Goal: Complete application form: Complete application form

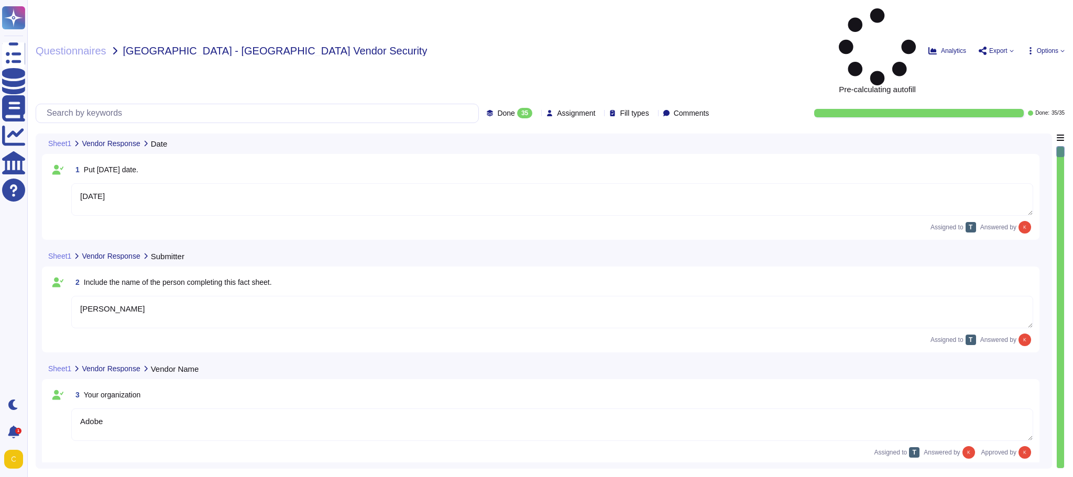
type textarea "[DATE]"
type textarea "[PERSON_NAME]"
type textarea "Adobe"
type textarea "Firefly"
type textarea "Firefly is the new family of creative generative AI models coming to Adobe prod…"
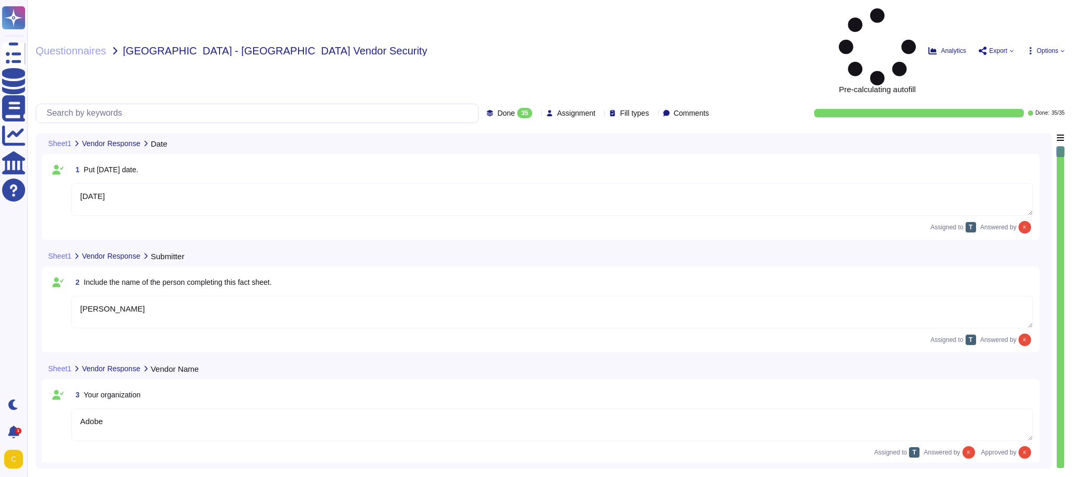
type textarea "With features powered by Firefly in Adobe Photoshop, Adobe Illustrator, and Ado…"
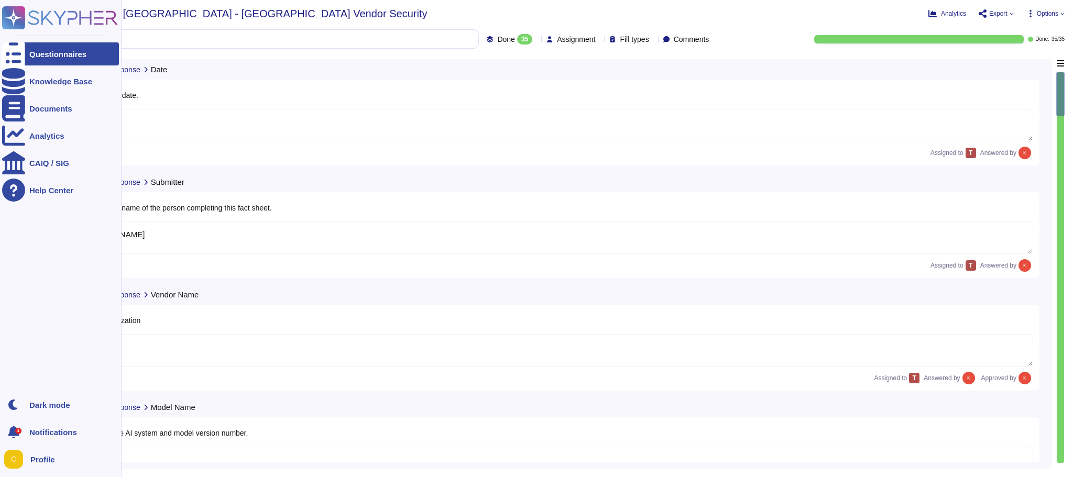
click at [15, 56] on icon at bounding box center [13, 54] width 23 height 31
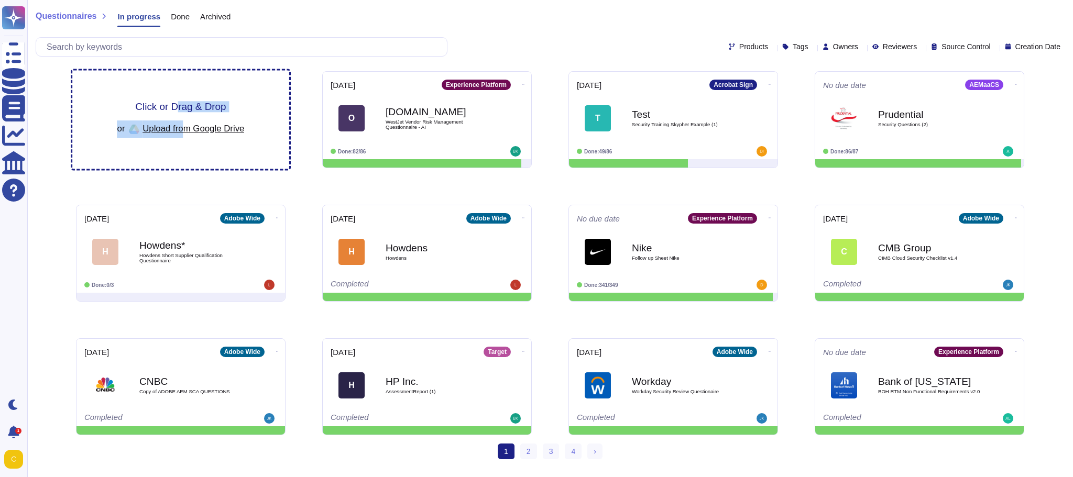
drag, startPoint x: 185, startPoint y: 127, endPoint x: 179, endPoint y: 102, distance: 26.3
click at [179, 102] on div "Click or Drag & Drop or Upload from Google Drive" at bounding box center [180, 120] width 127 height 36
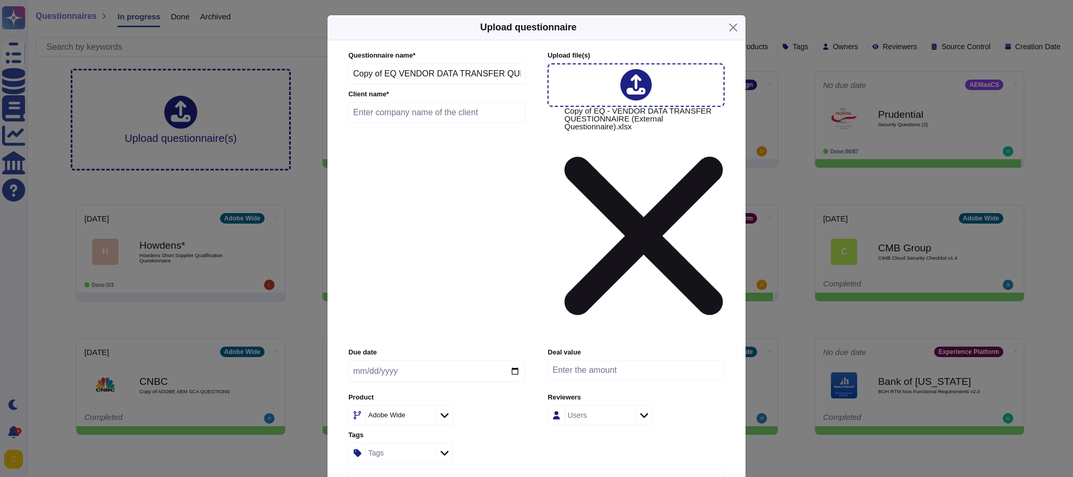
click at [483, 123] on input "text" at bounding box center [437, 112] width 177 height 21
click at [395, 123] on input "PTSB" at bounding box center [437, 112] width 177 height 21
type input "PTSB Vendor Data Transfer"
click at [389, 361] on input "date" at bounding box center [437, 372] width 177 height 22
click at [514, 361] on input "date" at bounding box center [437, 372] width 177 height 22
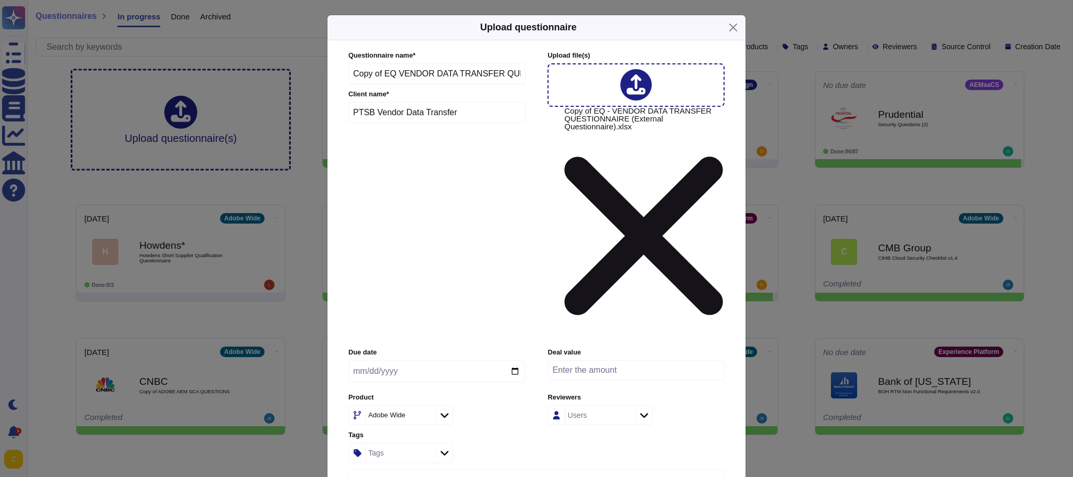
type input "[DATE]"
click at [600, 361] on input "number" at bounding box center [636, 371] width 177 height 20
type input "90000"
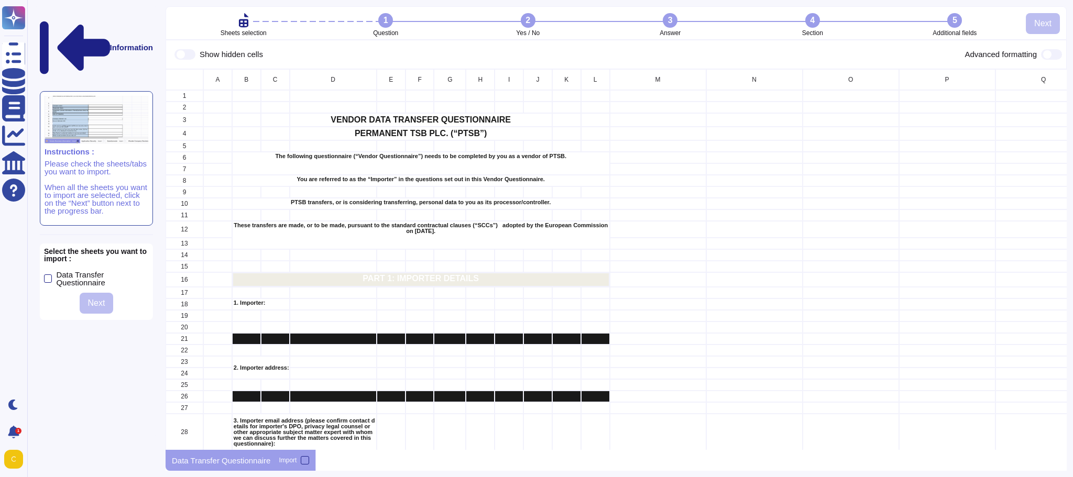
scroll to position [374, 894]
click at [52, 271] on label "Data Transfer Questionnaire" at bounding box center [96, 279] width 105 height 16
click at [0, 0] on input "Data Transfer Questionnaire" at bounding box center [0, 0] width 0 height 0
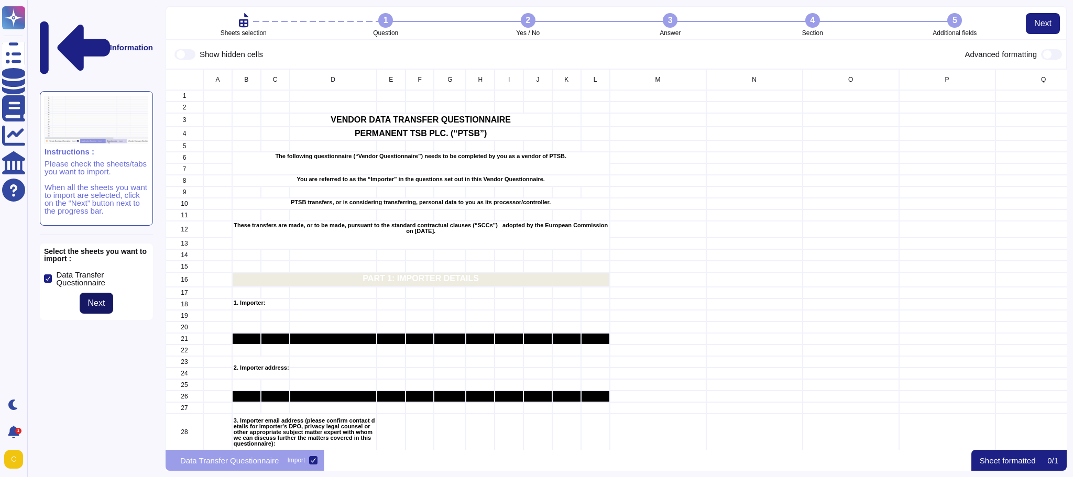
click at [90, 293] on button "Next" at bounding box center [97, 303] width 34 height 21
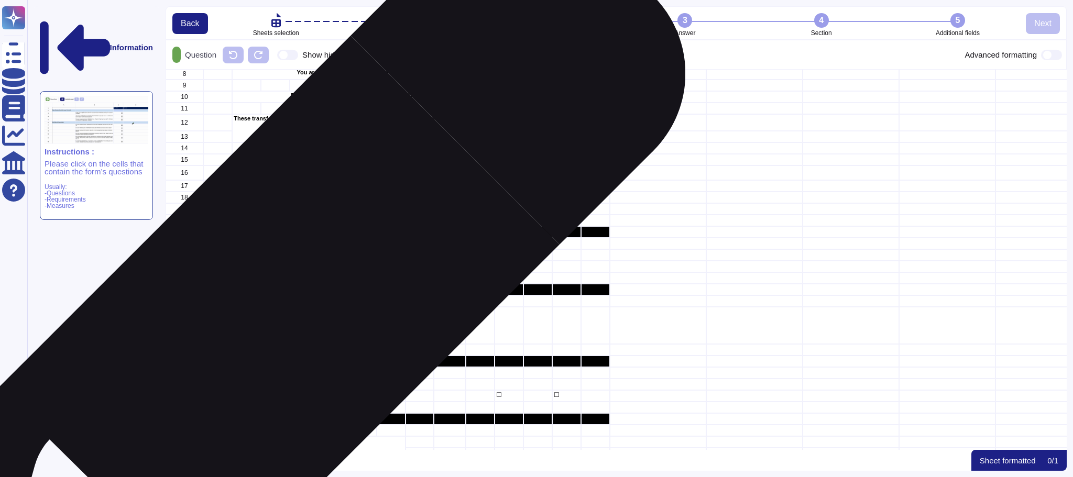
scroll to position [0, 0]
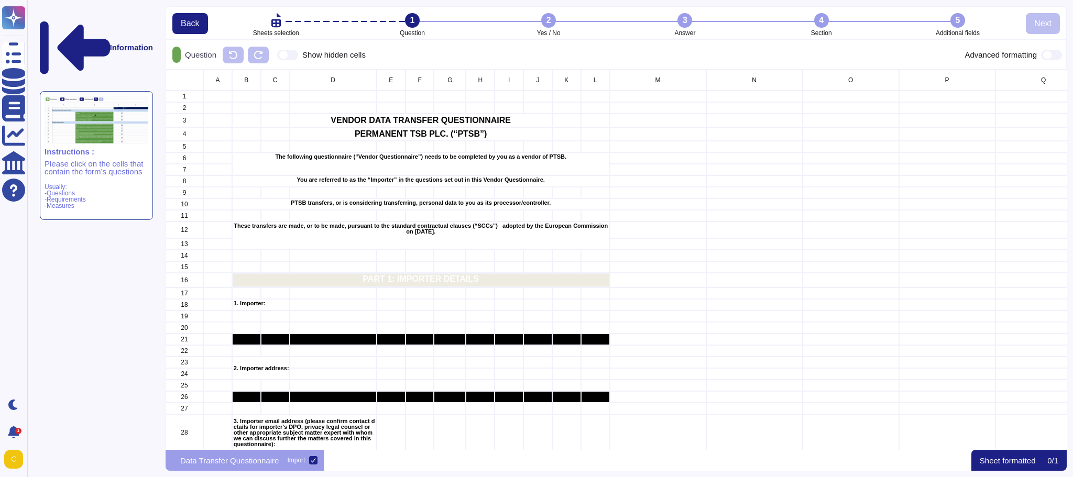
click at [546, 23] on div "2" at bounding box center [548, 20] width 15 height 15
click at [296, 465] on div "Data Transfer Questionnaire Import" at bounding box center [245, 460] width 159 height 21
click at [301, 461] on div "Import" at bounding box center [296, 461] width 18 height 6
click at [0, 0] on input "Import" at bounding box center [0, 0] width 0 height 0
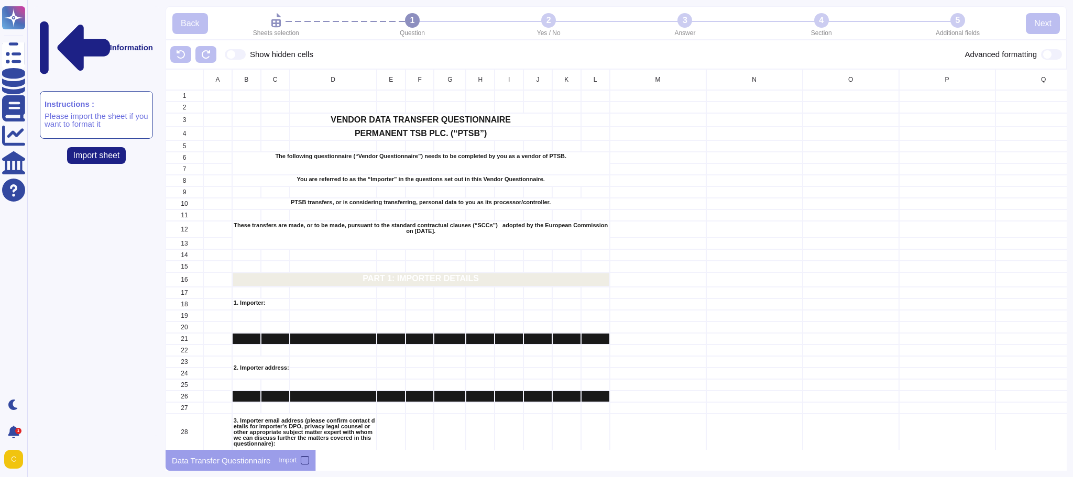
click at [304, 460] on div at bounding box center [305, 461] width 8 height 8
click at [0, 0] on input "Import" at bounding box center [0, 0] width 0 height 0
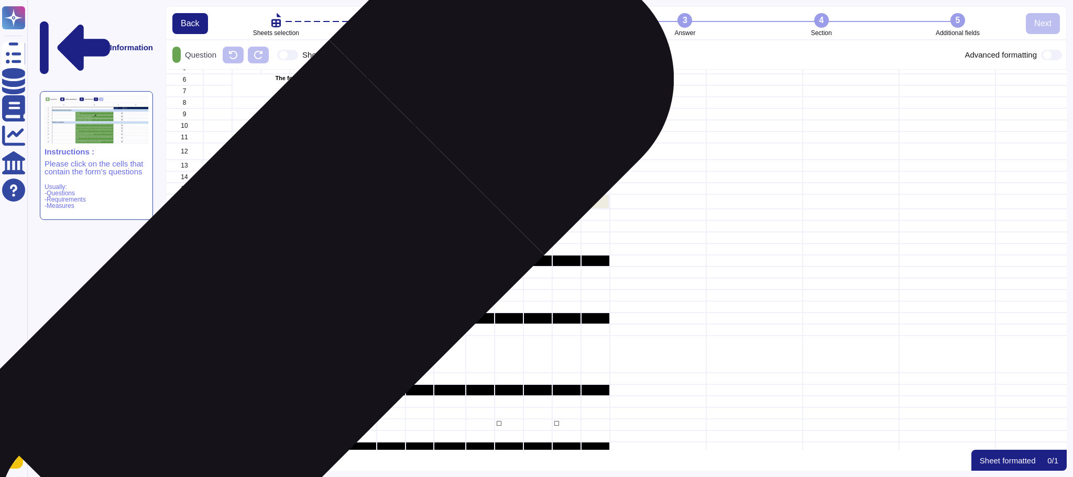
scroll to position [105, 0]
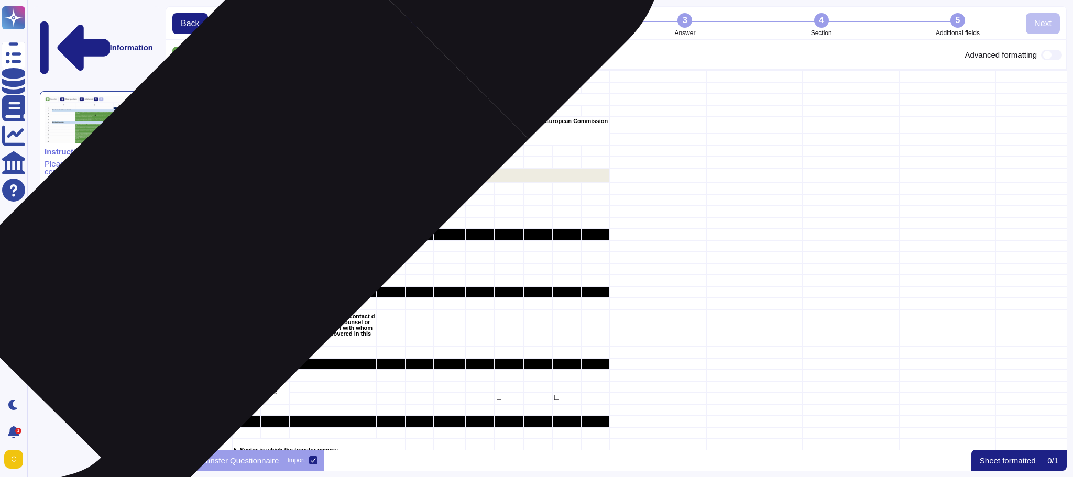
click at [247, 201] on p "1. Importer:" at bounding box center [261, 199] width 55 height 6
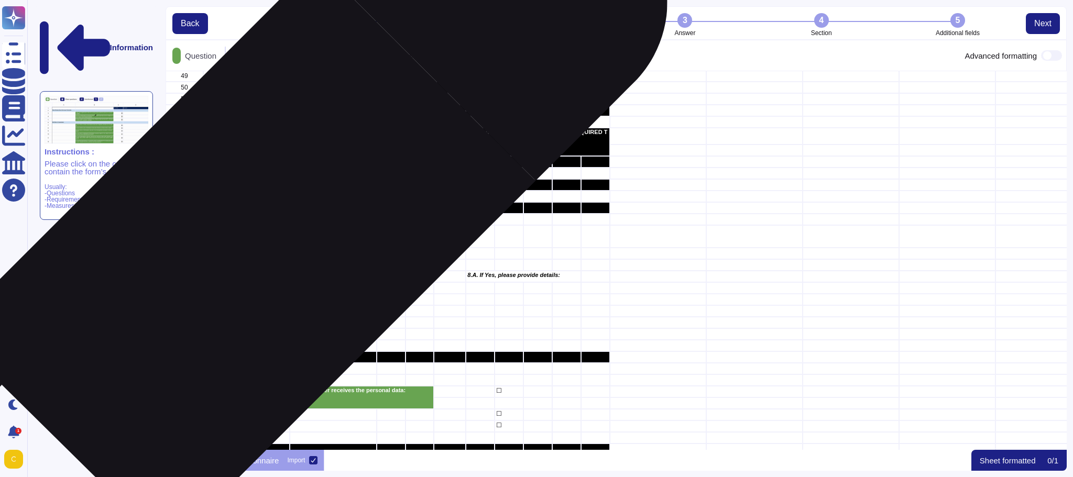
scroll to position [629, 0]
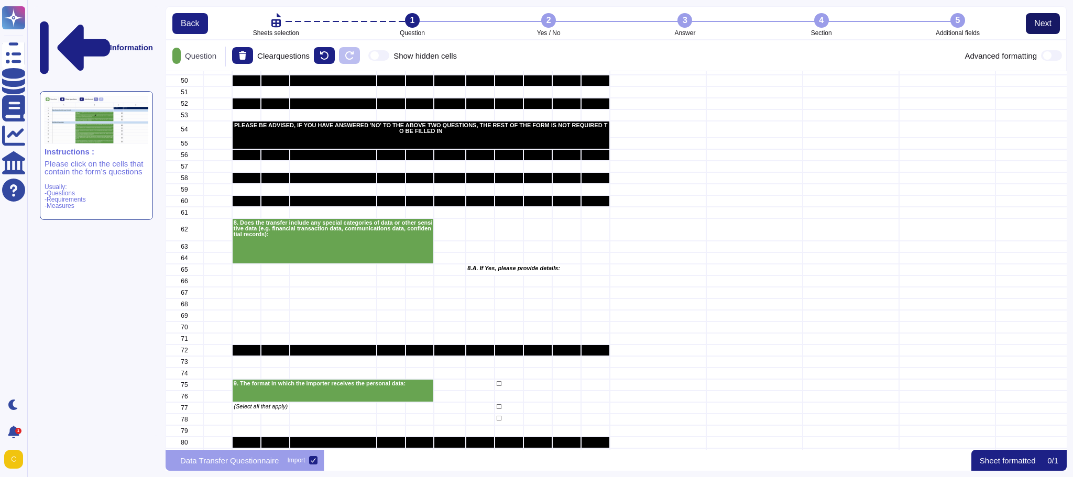
click at [1042, 20] on span "Next" at bounding box center [1043, 23] width 17 height 8
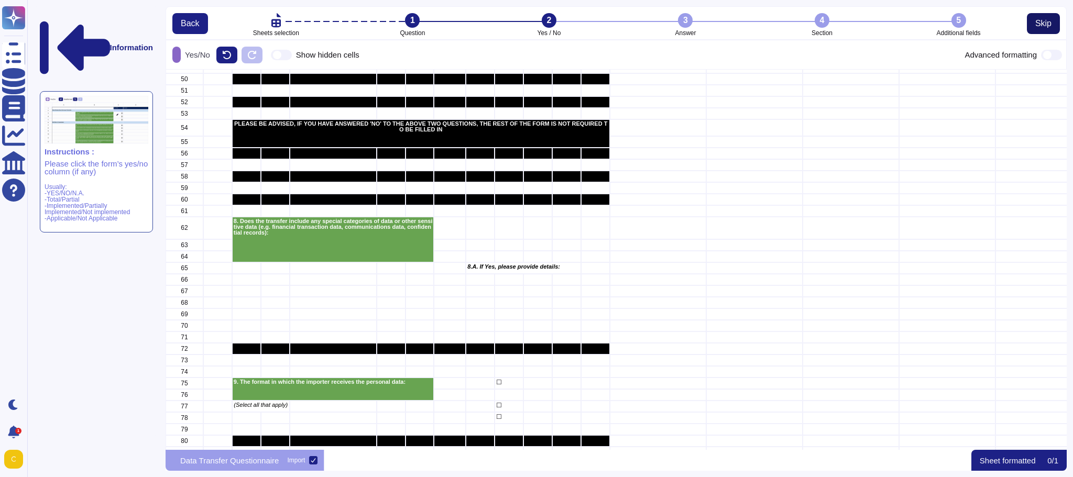
scroll to position [373, 894]
click at [1045, 23] on span "Skip" at bounding box center [1044, 23] width 16 height 8
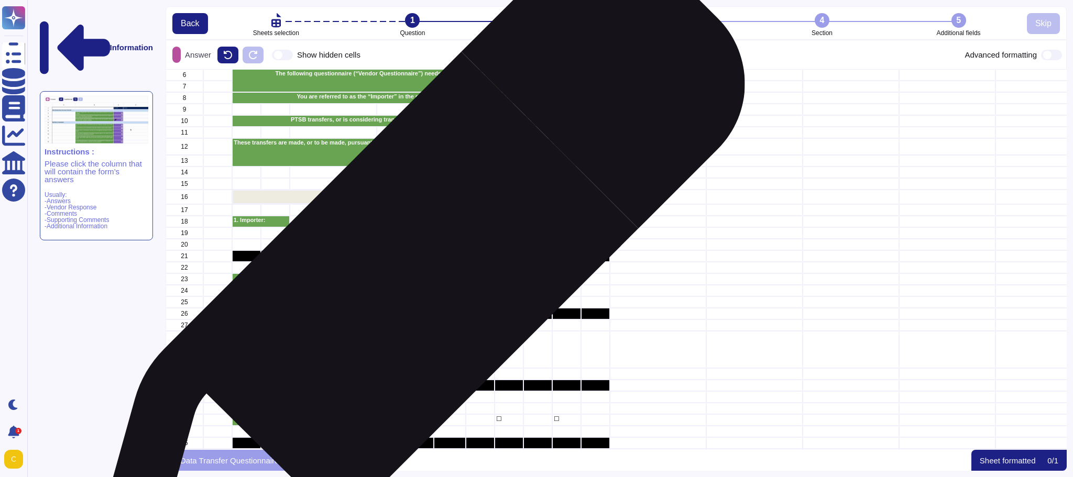
scroll to position [105, 0]
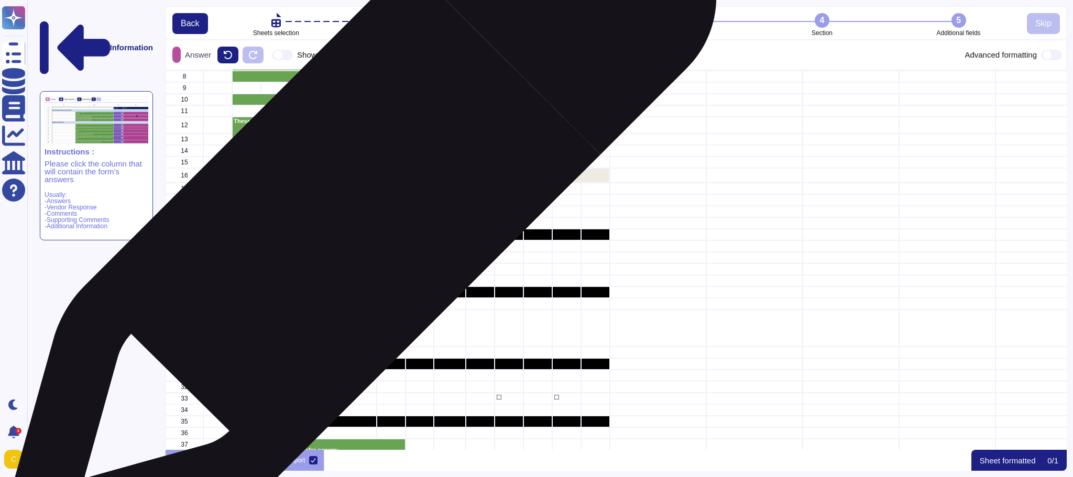
click at [355, 209] on div "grid" at bounding box center [333, 212] width 87 height 12
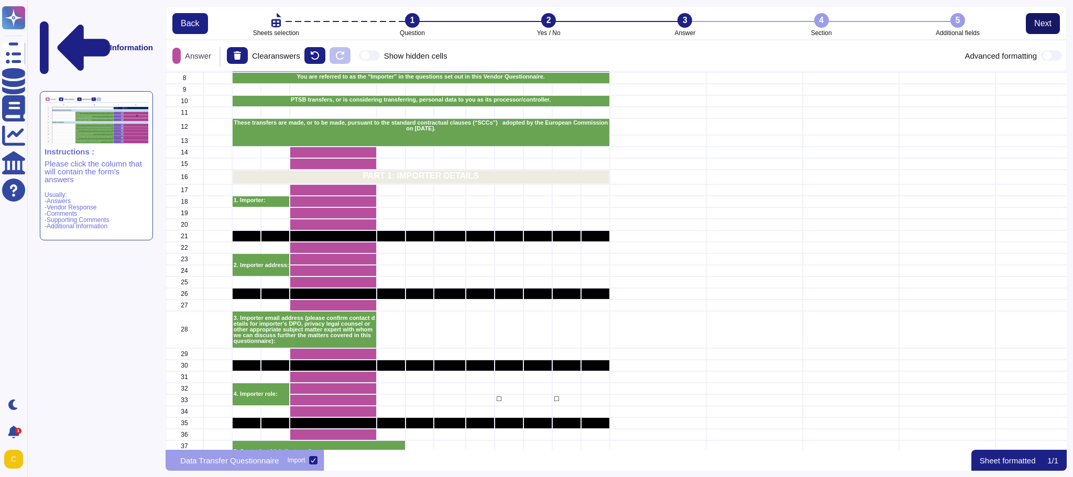
click at [1048, 25] on span "Next" at bounding box center [1043, 23] width 17 height 8
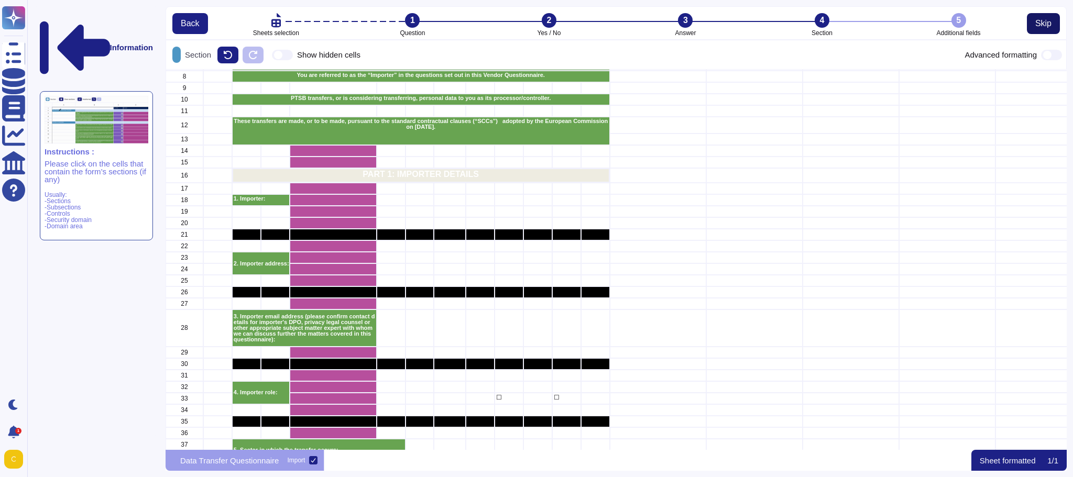
scroll to position [373, 894]
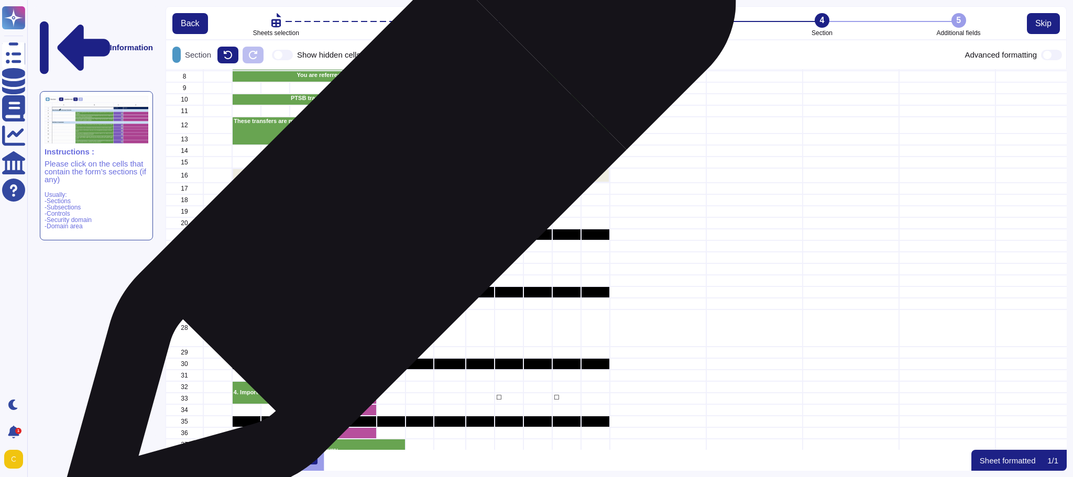
click at [395, 201] on div "grid" at bounding box center [391, 200] width 29 height 12
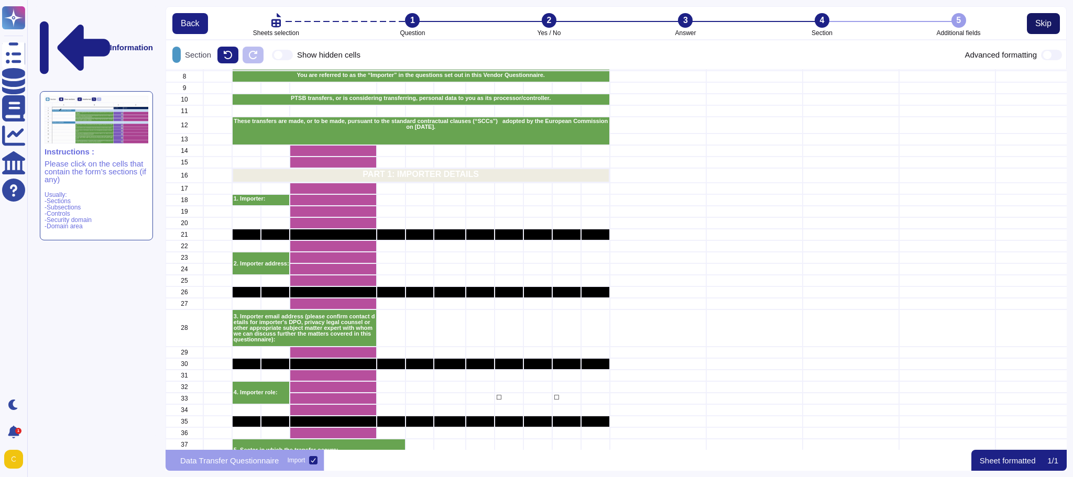
click at [1044, 22] on span "Skip" at bounding box center [1044, 23] width 16 height 8
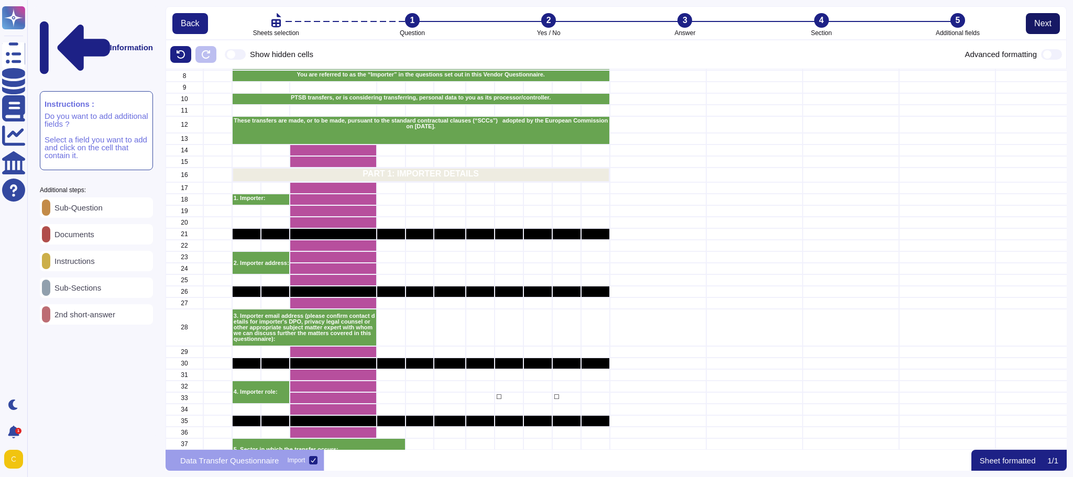
click at [1044, 22] on span "Next" at bounding box center [1043, 23] width 17 height 8
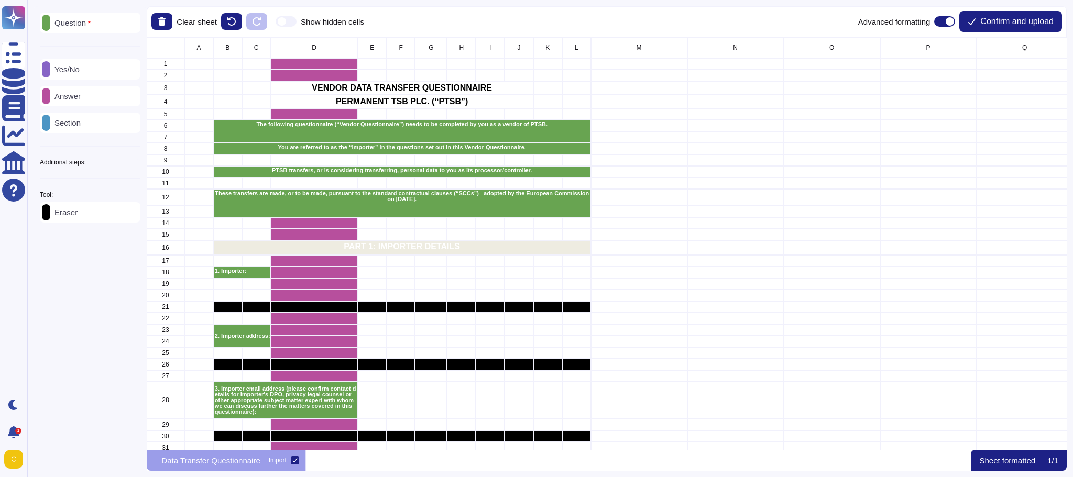
scroll to position [405, 912]
click at [1044, 22] on span "Confirm and upload" at bounding box center [1017, 21] width 73 height 8
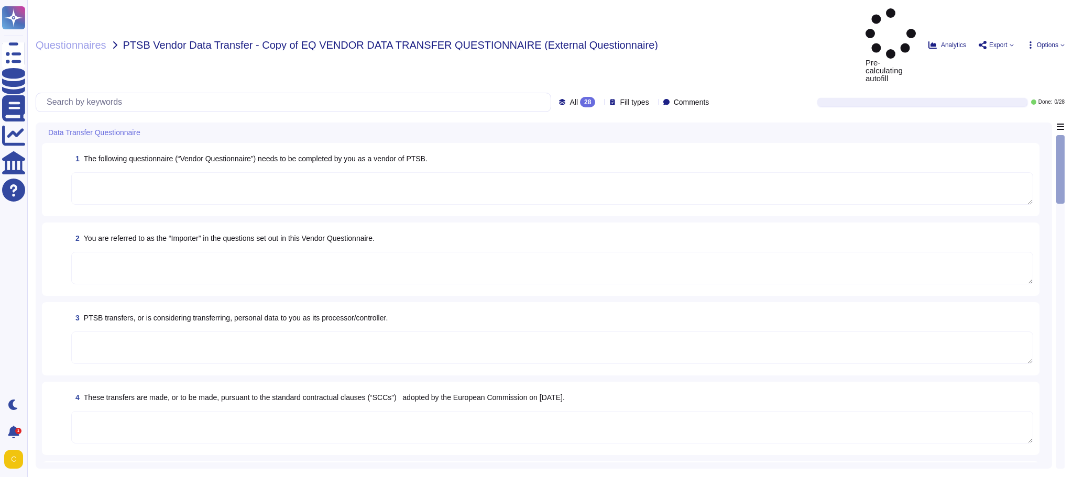
click at [147, 134] on icon at bounding box center [147, 134] width 0 height 0
click at [166, 172] on textarea at bounding box center [552, 188] width 962 height 32
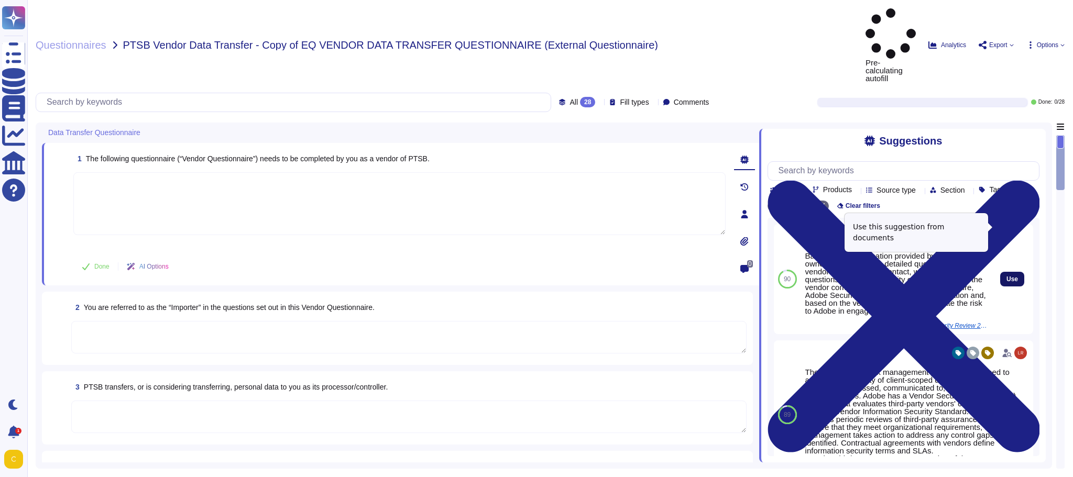
click at [1007, 276] on span "Use" at bounding box center [1013, 279] width 12 height 6
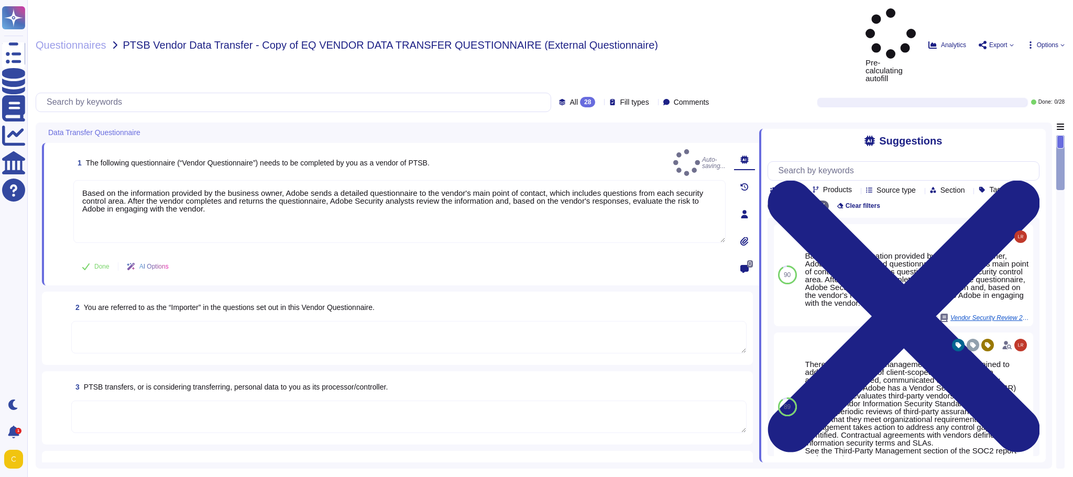
type textarea "Based on the information provided by the business owner, Adobe sends a detailed…"
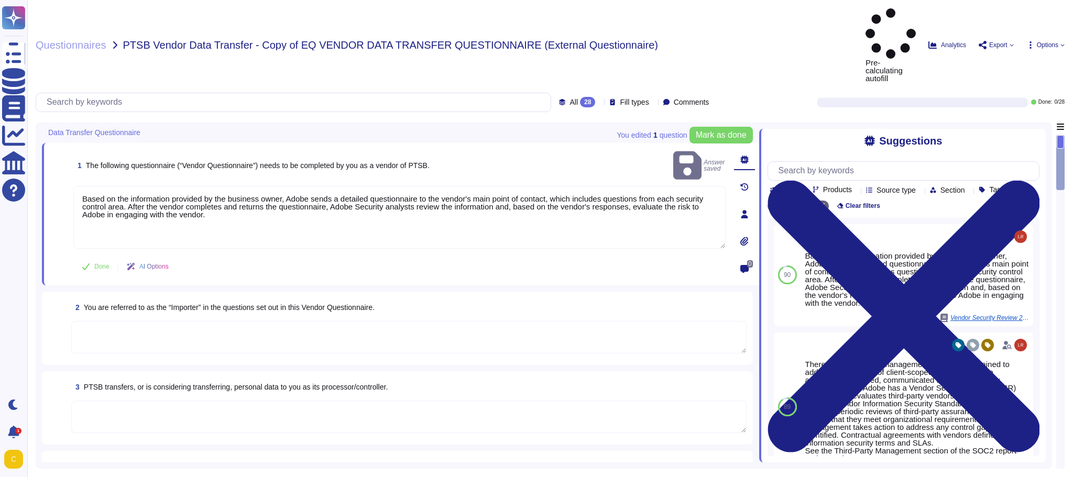
click at [549, 321] on textarea at bounding box center [409, 337] width 676 height 32
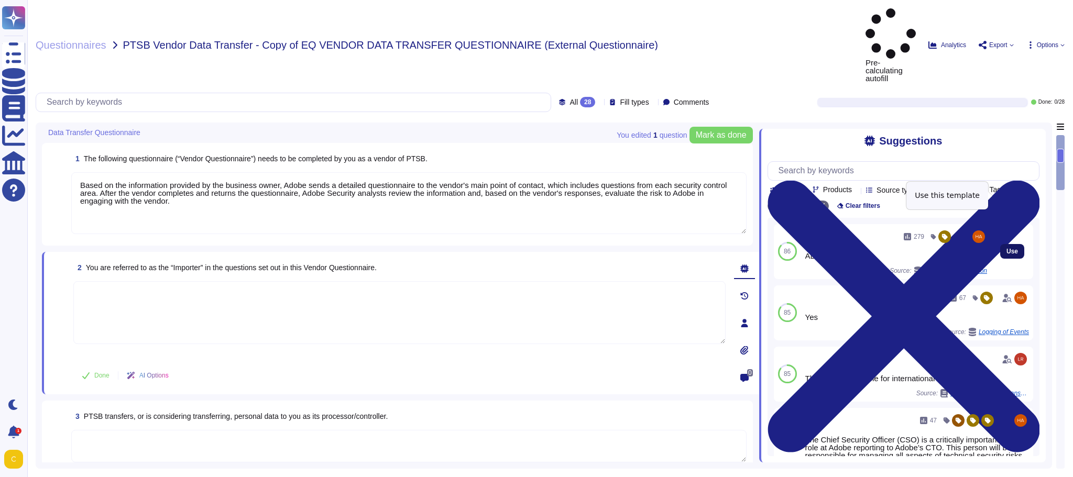
click at [1007, 248] on span "Use" at bounding box center [1013, 251] width 12 height 6
type textarea "ADBE"
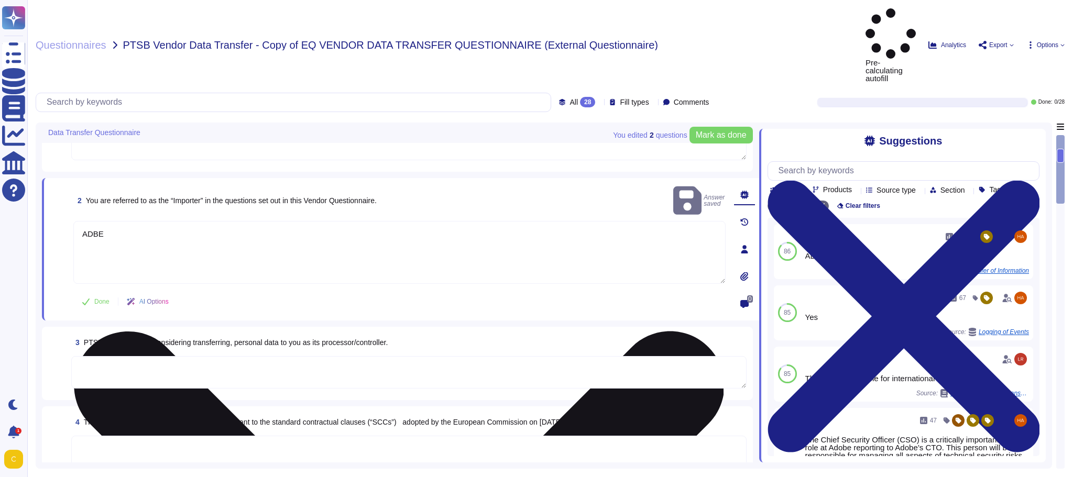
scroll to position [105, 0]
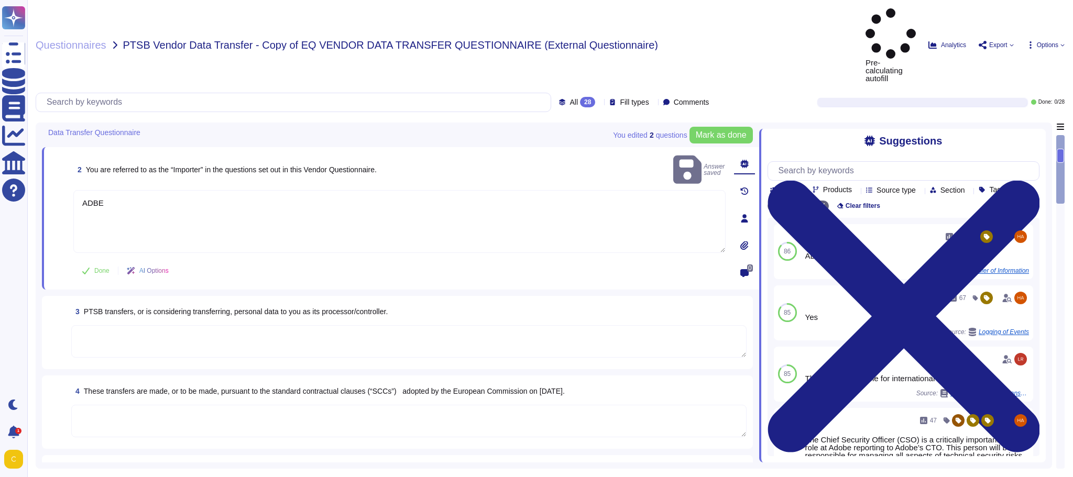
click at [533, 325] on textarea at bounding box center [409, 341] width 676 height 32
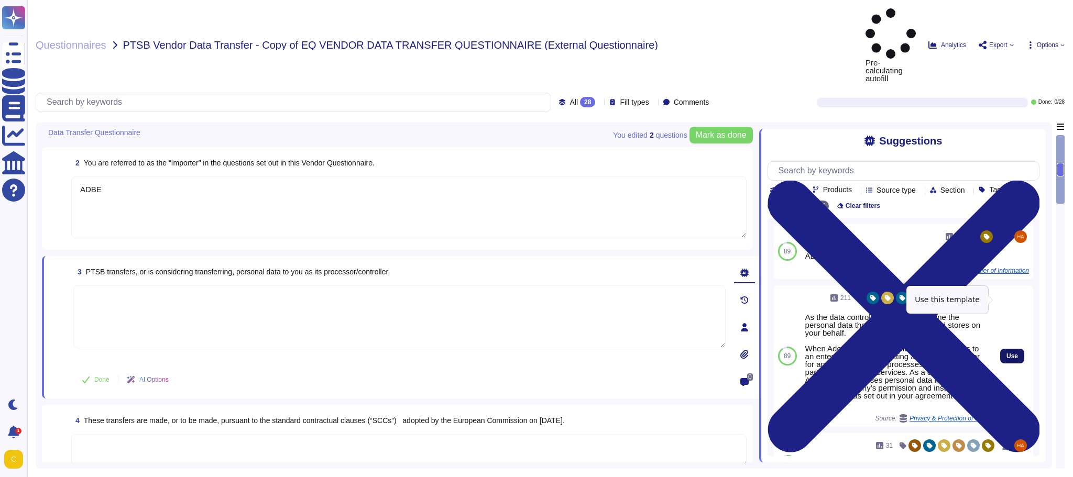
click at [1007, 353] on span "Use" at bounding box center [1013, 356] width 12 height 6
type textarea "As the data controller, you will determine the personal data that Adobe process…"
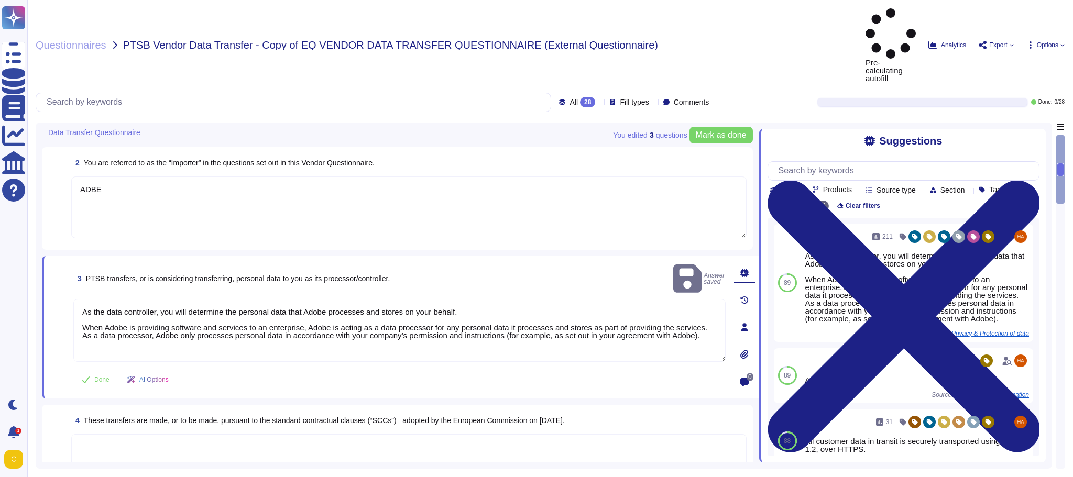
click at [466, 435] on textarea at bounding box center [409, 451] width 676 height 32
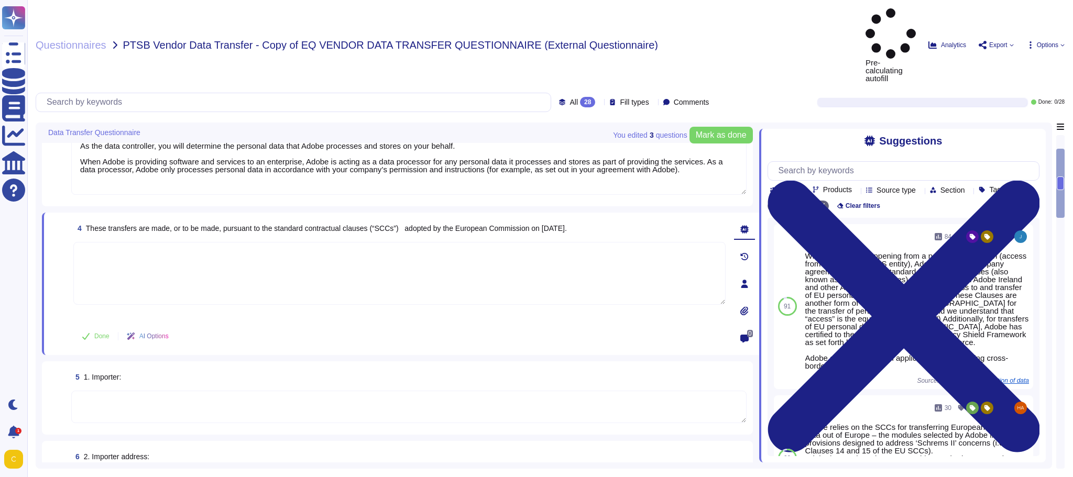
scroll to position [262, 0]
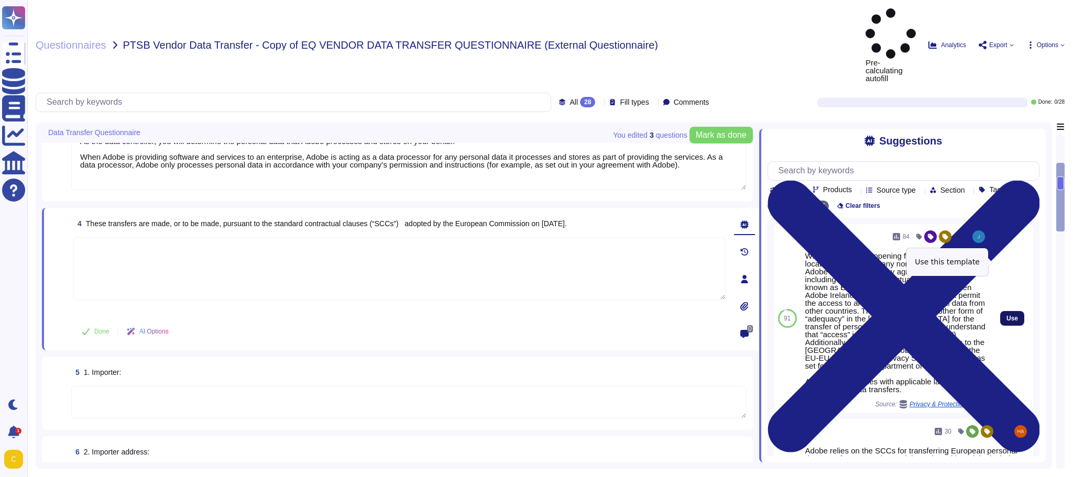
click at [1007, 316] on span "Use" at bounding box center [1013, 319] width 12 height 6
type textarea "Where access is happening from a non-US/EU location (access from any non-EU or …"
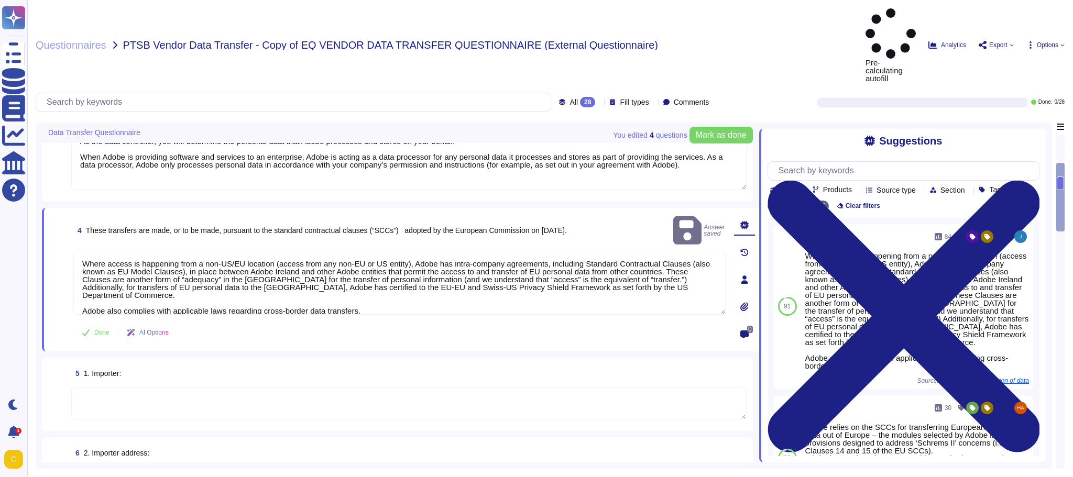
click at [517, 387] on textarea at bounding box center [409, 403] width 676 height 32
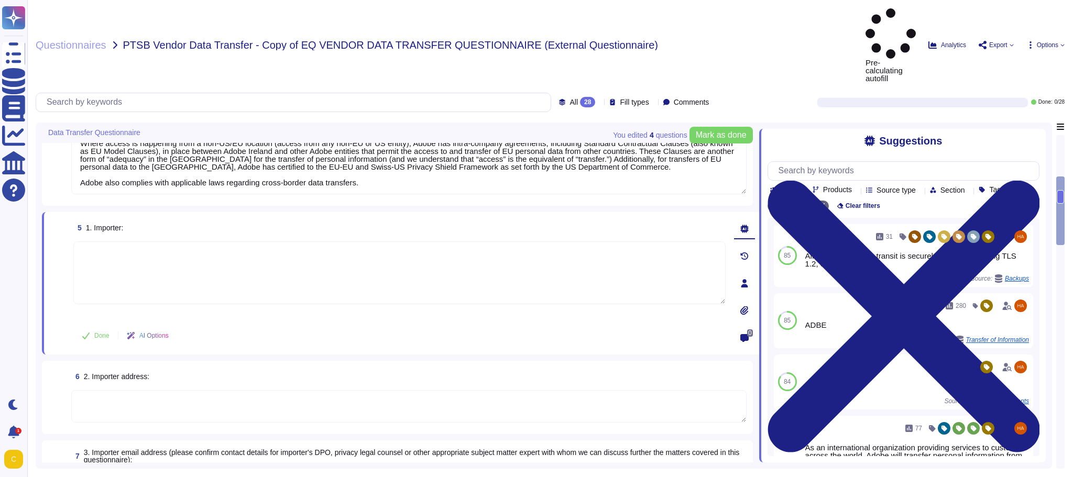
scroll to position [367, 0]
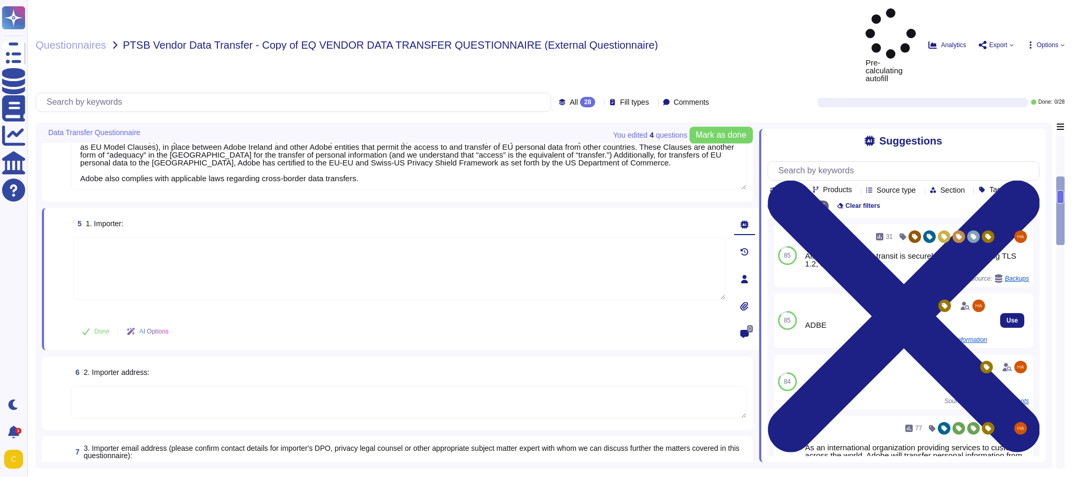
click at [815, 321] on div "ADBE" at bounding box center [897, 325] width 182 height 8
click at [1007, 318] on span "Use" at bounding box center [1013, 321] width 12 height 6
type textarea "ADBE"
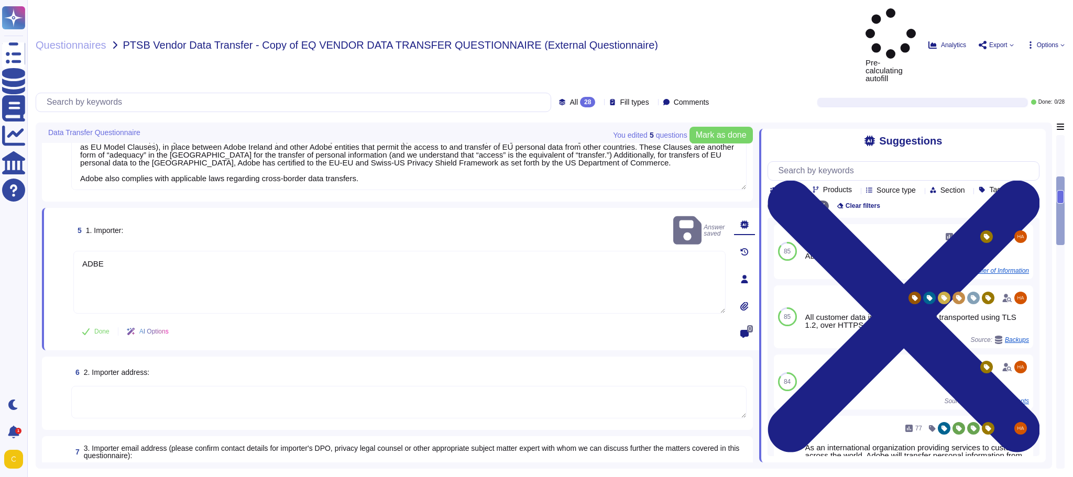
click at [452, 386] on textarea at bounding box center [409, 402] width 676 height 32
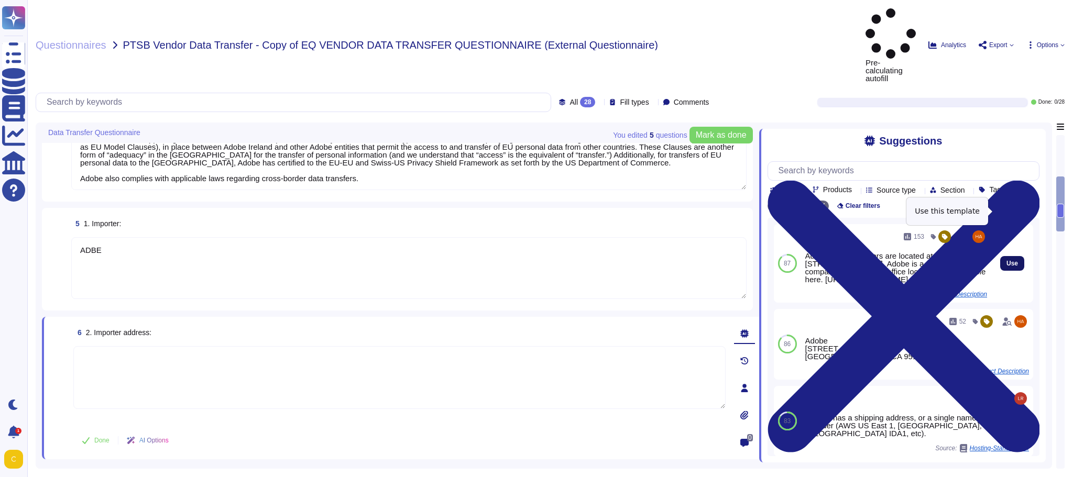
click at [1007, 260] on span "Use" at bounding box center [1013, 263] width 12 height 6
type textarea "Adobe's Headquarters are located at [STREET_ADDRESS]. Adobe is a multi-national…"
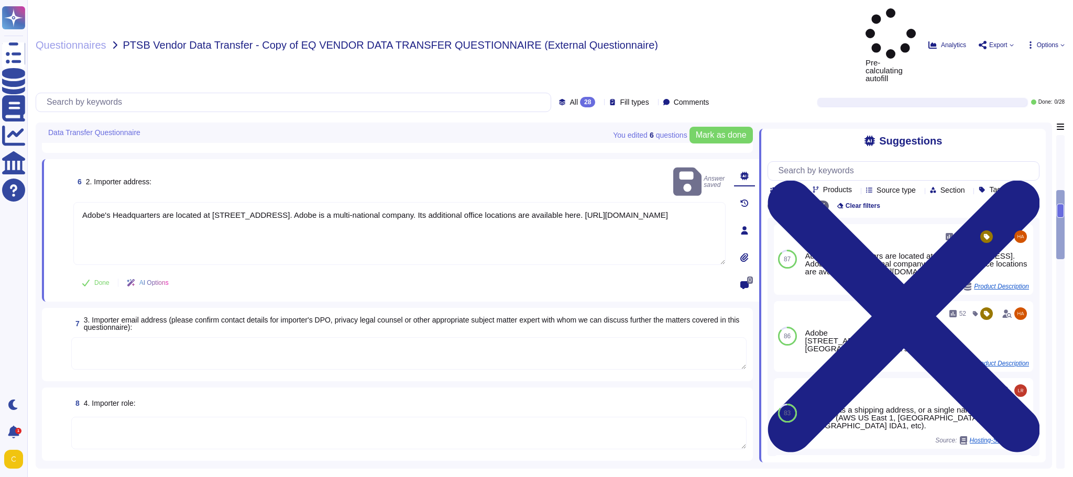
scroll to position [524, 0]
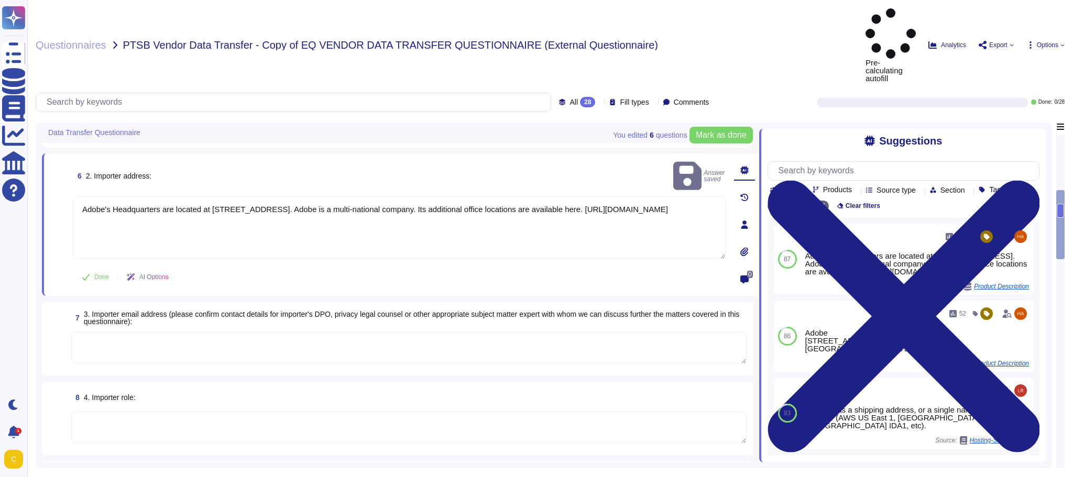
click at [440, 332] on textarea at bounding box center [409, 348] width 676 height 32
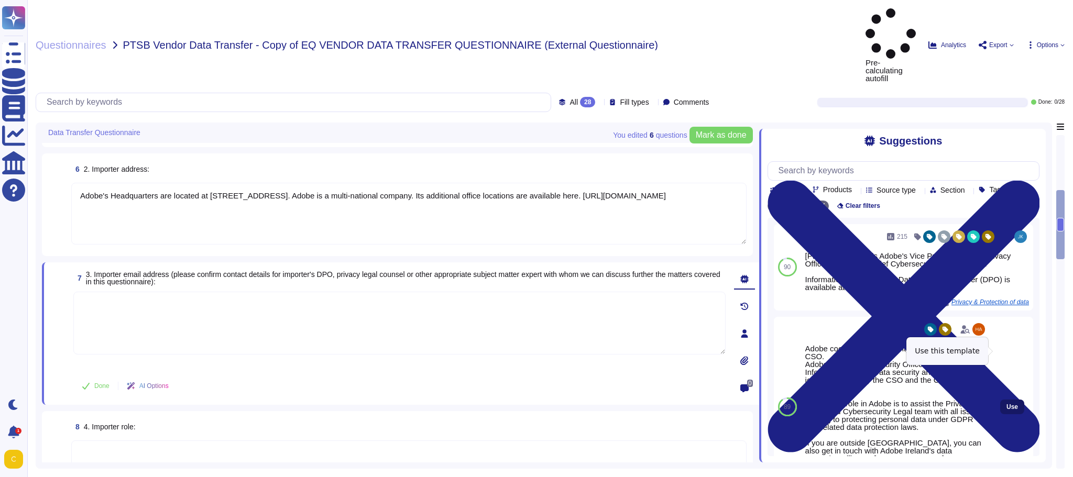
click at [1007, 404] on span "Use" at bounding box center [1013, 407] width 12 height 6
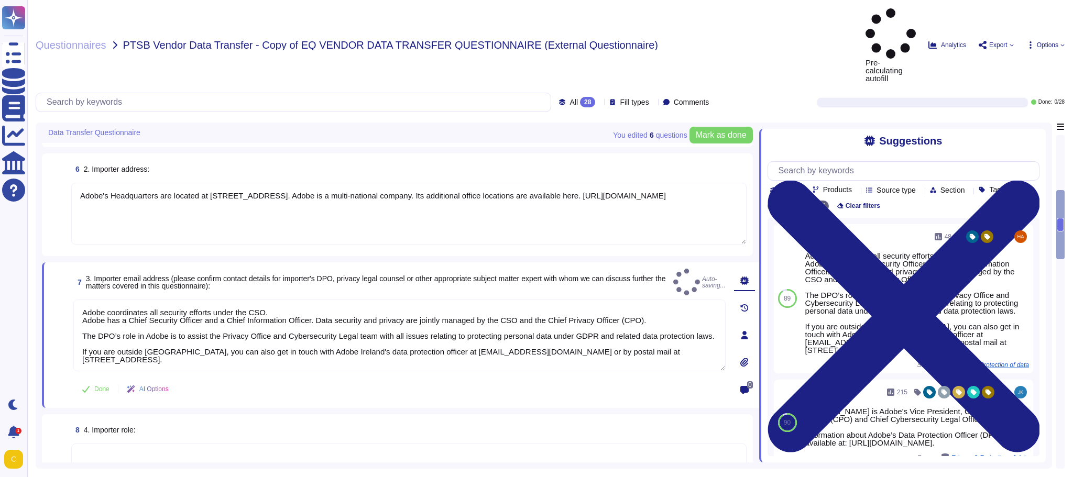
type textarea "Adobe coordinates all security efforts under the CSO. Adobe has a Chief Securit…"
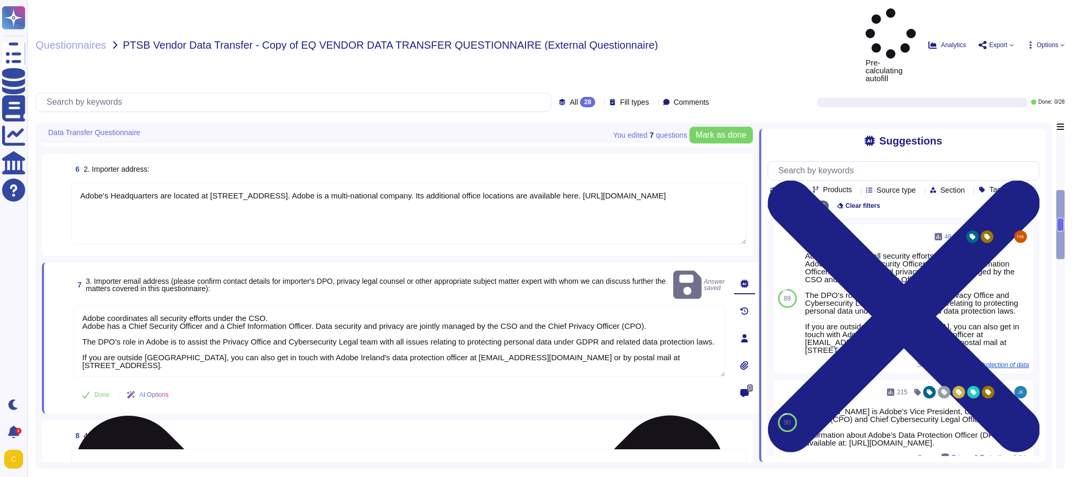
scroll to position [1, 0]
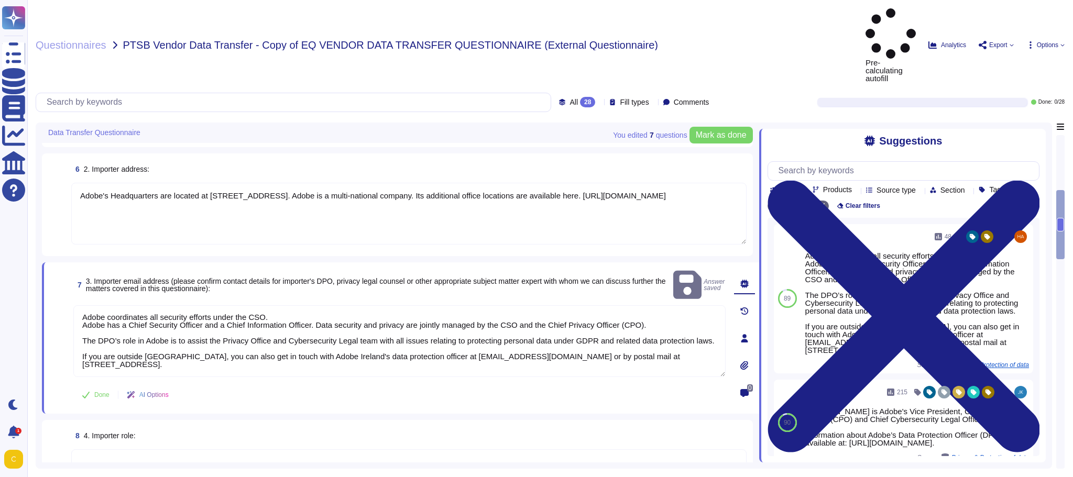
click at [498, 450] on textarea at bounding box center [409, 466] width 676 height 32
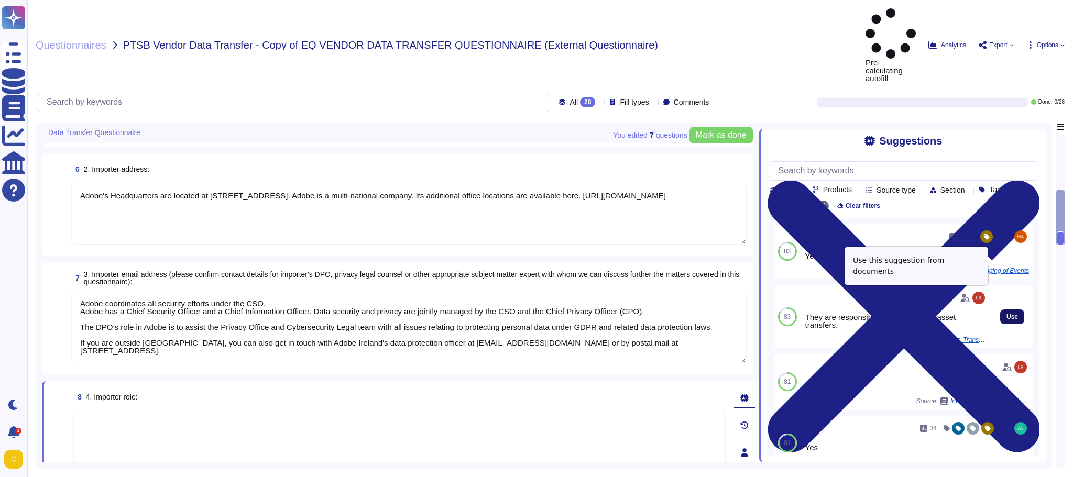
click at [1007, 314] on span "Use" at bounding box center [1013, 317] width 12 height 6
type textarea "They are responsible for international asset transfers."
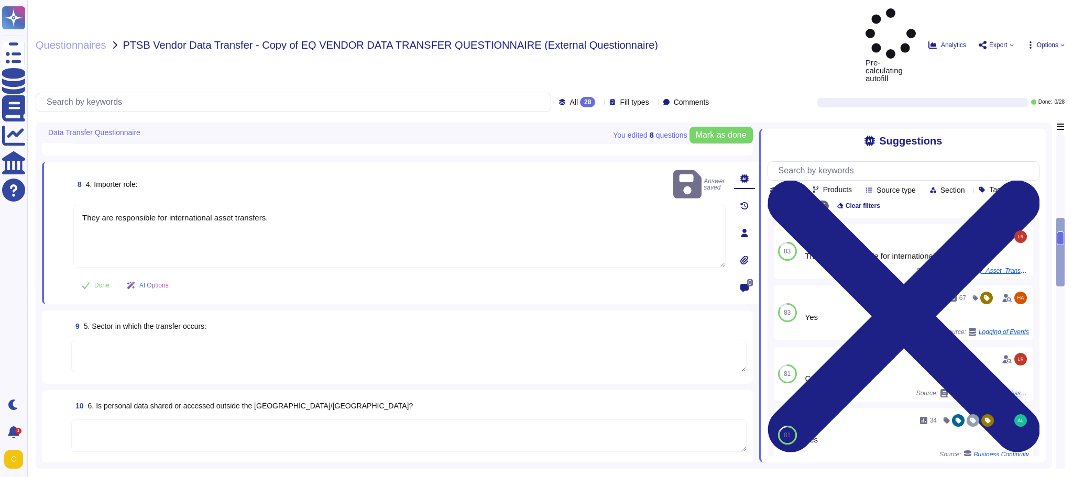
scroll to position [734, 0]
click at [405, 338] on textarea at bounding box center [409, 354] width 676 height 32
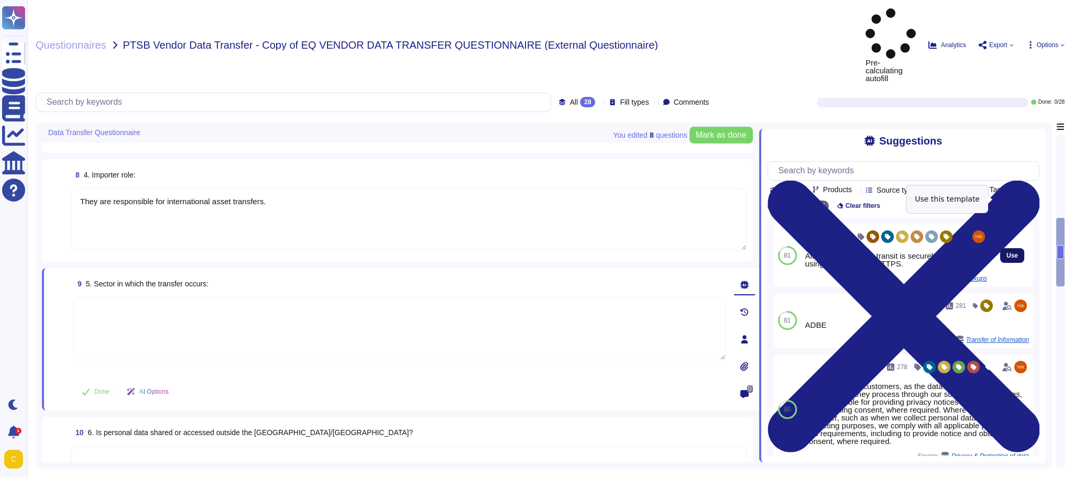
click at [1007, 253] on span "Use" at bounding box center [1013, 256] width 12 height 6
type textarea "All customer data in transit is securely transported using TLS 1.2, over HTTPS."
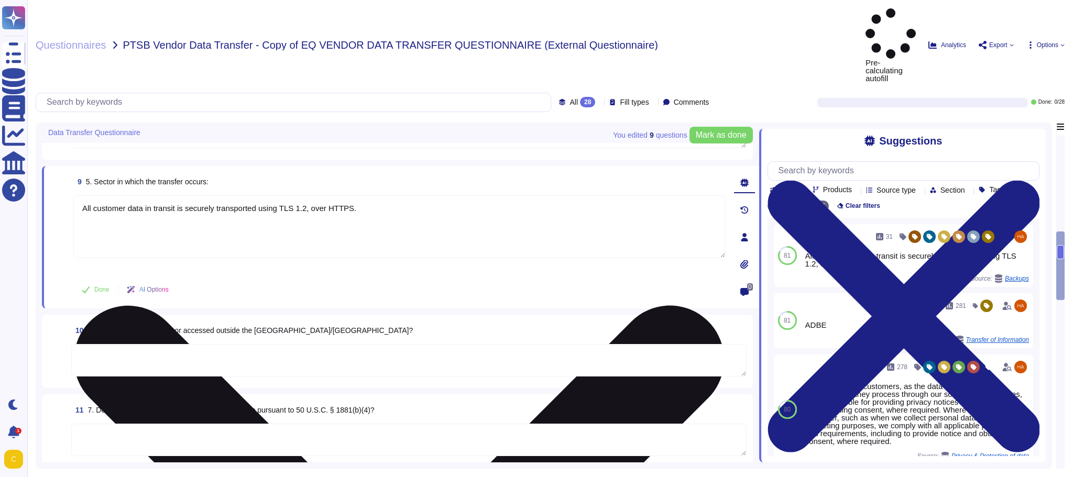
scroll to position [839, 0]
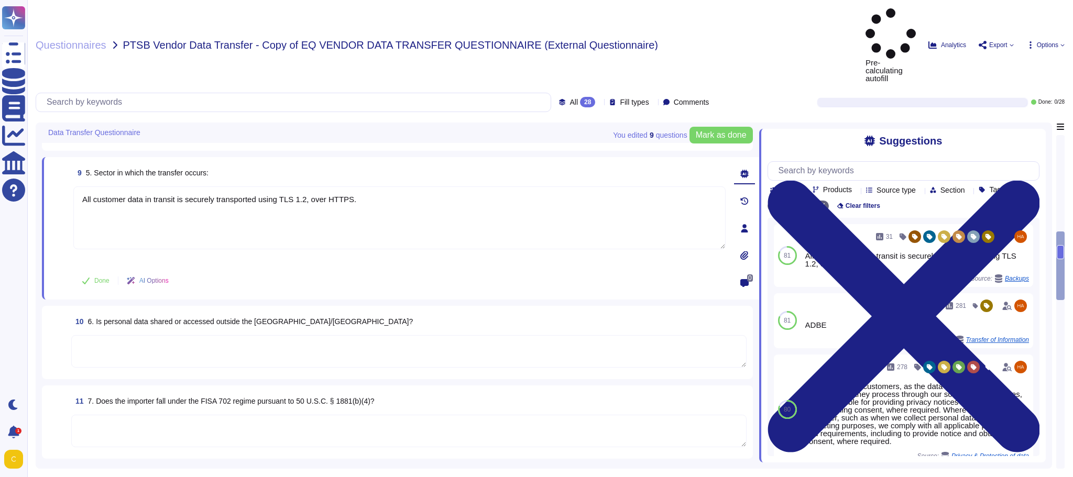
click at [497, 335] on textarea at bounding box center [409, 351] width 676 height 32
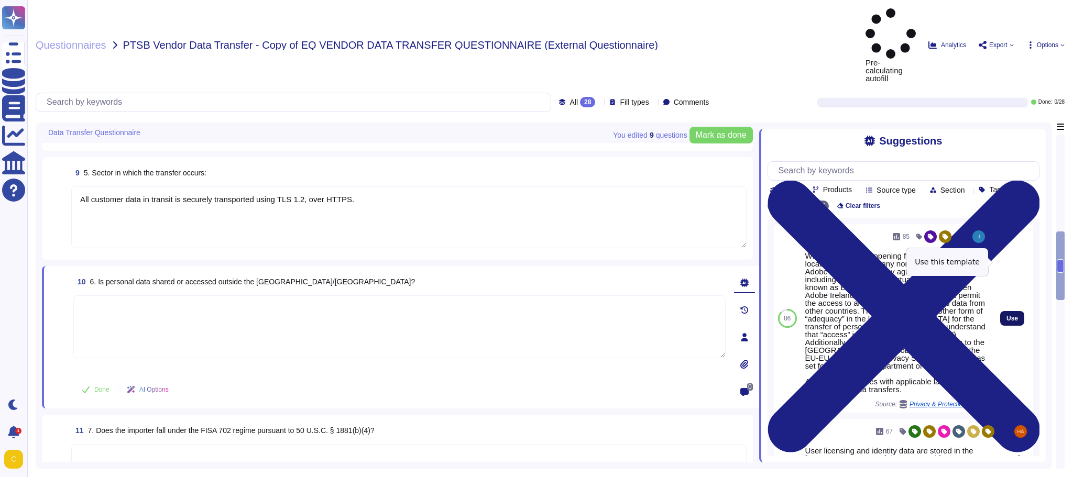
click at [1008, 316] on span "Use" at bounding box center [1013, 319] width 12 height 6
type textarea "Where access is happening from a non-US/EU location (access from any non-EU or …"
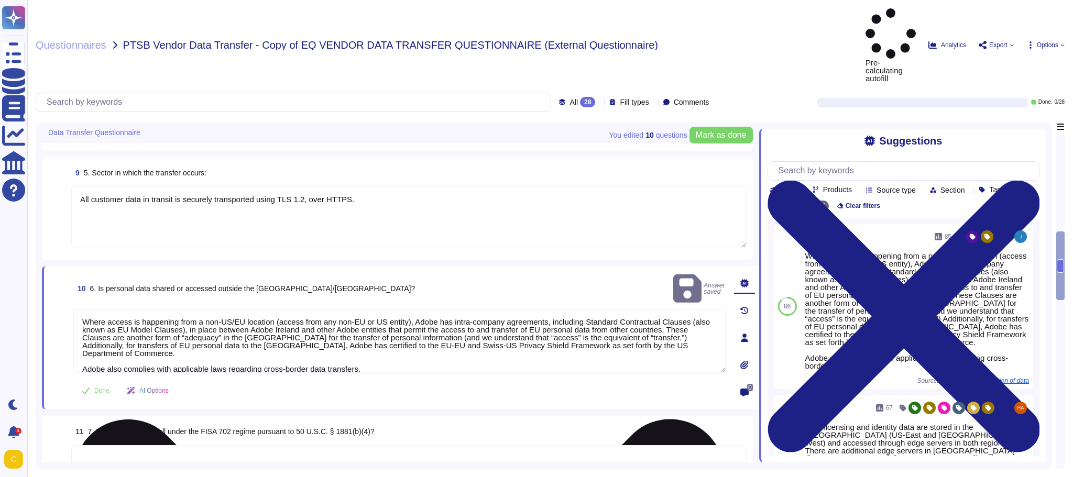
scroll to position [1, 0]
click at [509, 422] on div "11 7. Does the importer fall under the FISA 702 regime pursuant to 50 U.S.C. § …" at bounding box center [397, 452] width 699 height 61
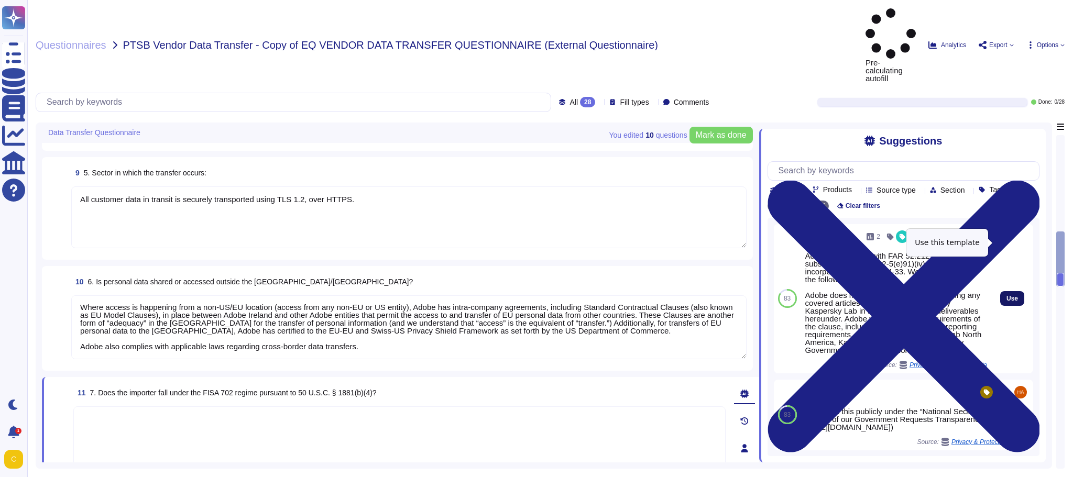
click at [1011, 291] on button "Use" at bounding box center [1013, 298] width 24 height 15
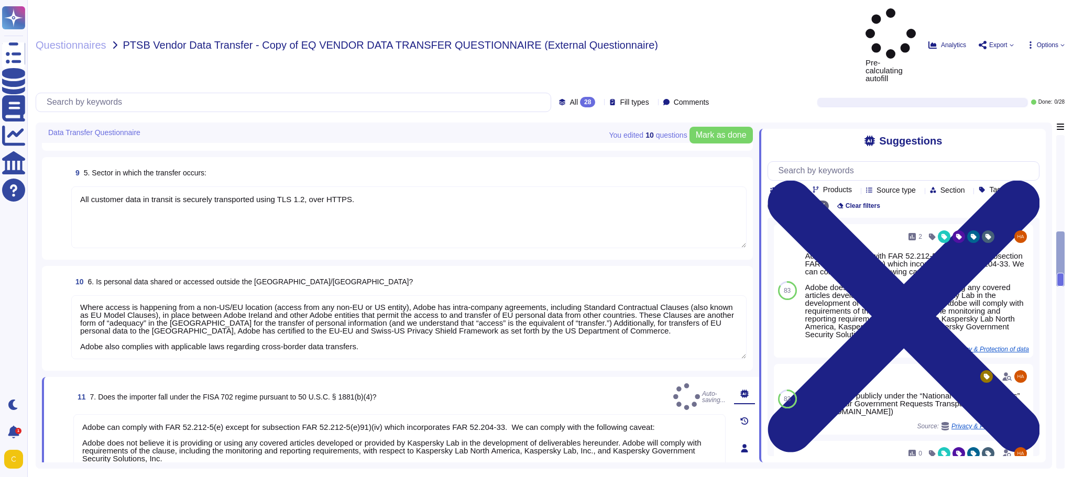
type textarea "Adobe can comply with FAR 52.212-5(e) except for subsection FAR 52.212-5(e)91)(…"
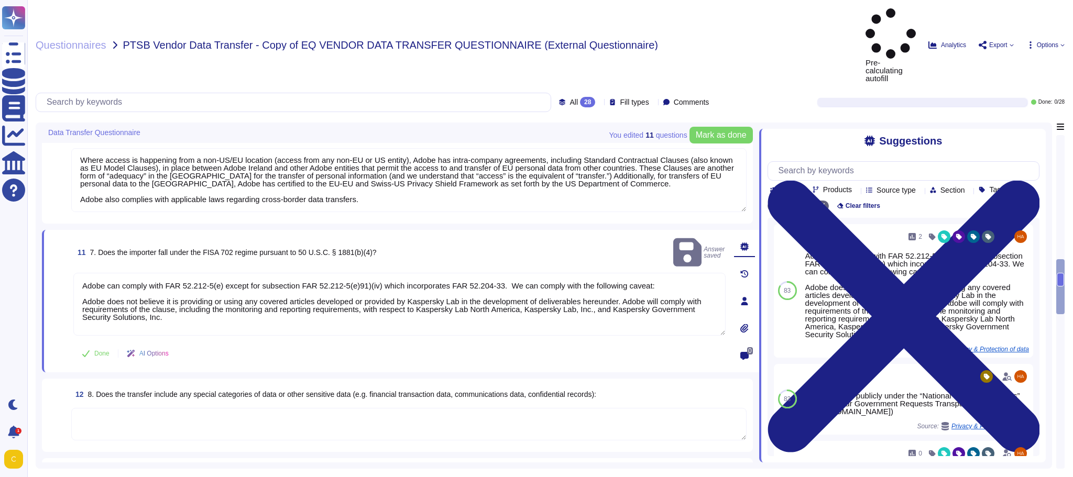
scroll to position [1048, 0]
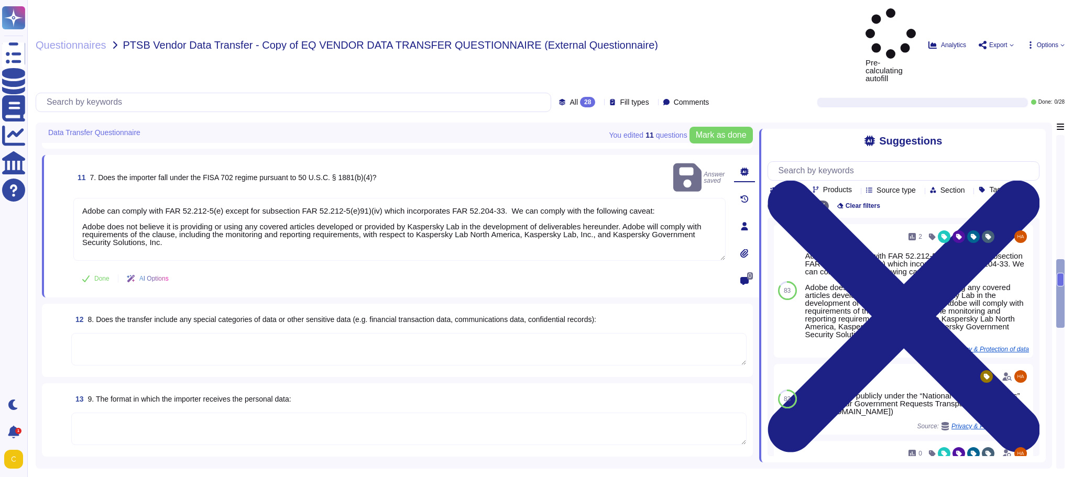
click at [490, 333] on textarea at bounding box center [409, 349] width 676 height 32
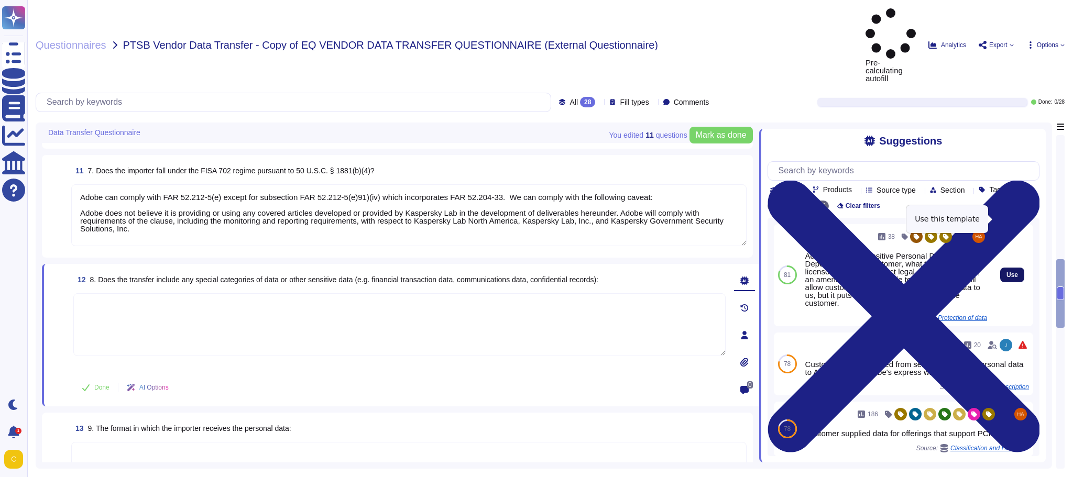
click at [1010, 272] on span "Use" at bounding box center [1013, 275] width 12 height 6
type textarea "Adobe prohibits Sensitive Personal Data. Depending on the customer, what they h…"
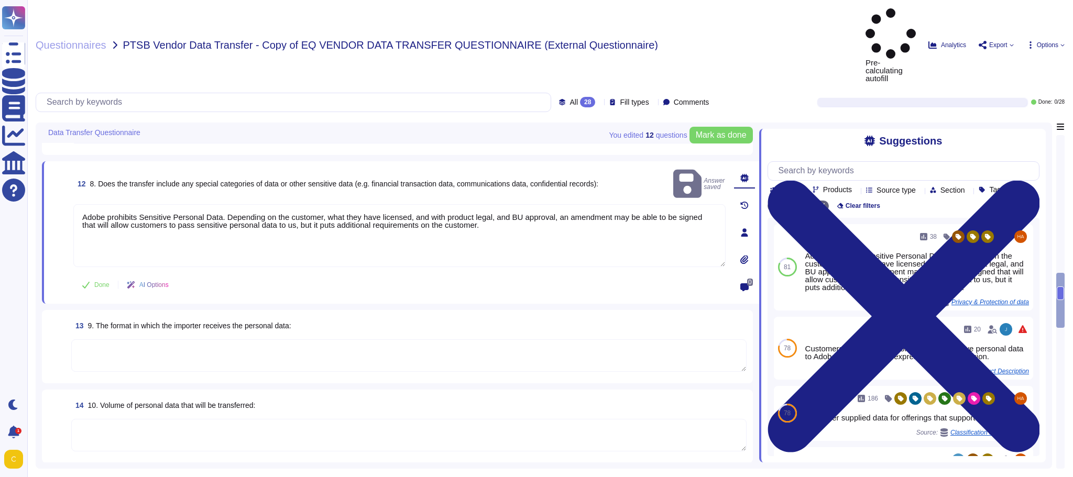
scroll to position [1153, 0]
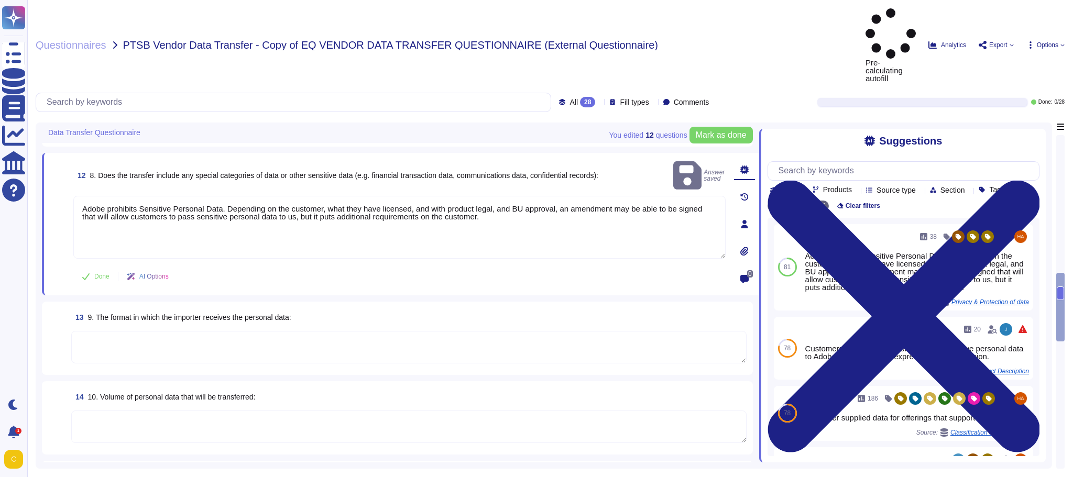
click at [541, 331] on textarea at bounding box center [409, 347] width 676 height 32
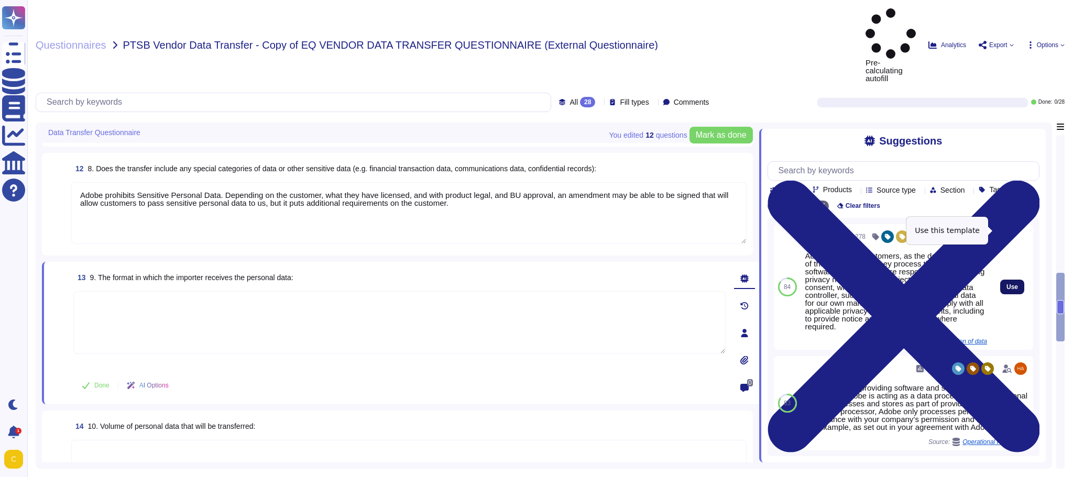
click at [1009, 284] on span "Use" at bounding box center [1013, 287] width 12 height 6
type textarea "Adobe business customers, as the data controllers of the personal data they pro…"
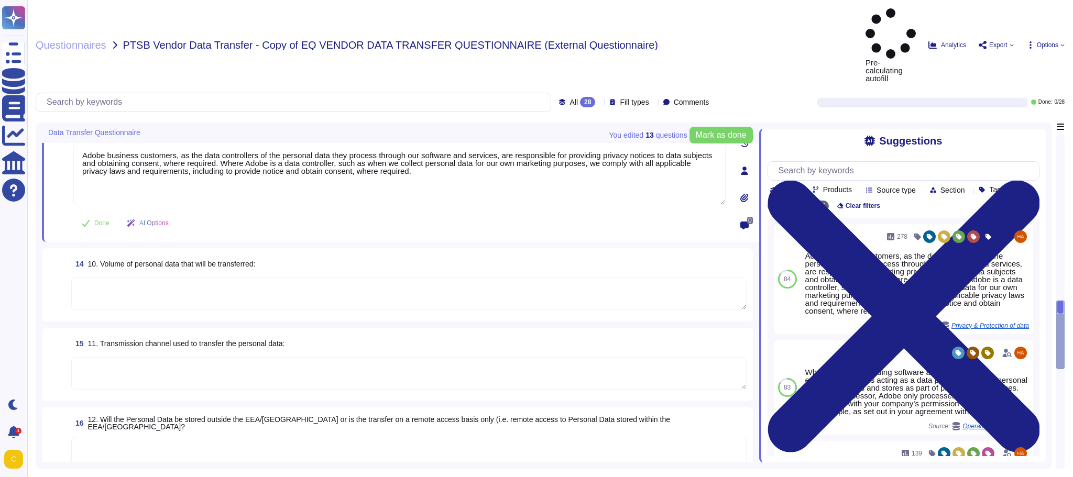
scroll to position [1310, 0]
click at [487, 277] on textarea at bounding box center [409, 293] width 676 height 32
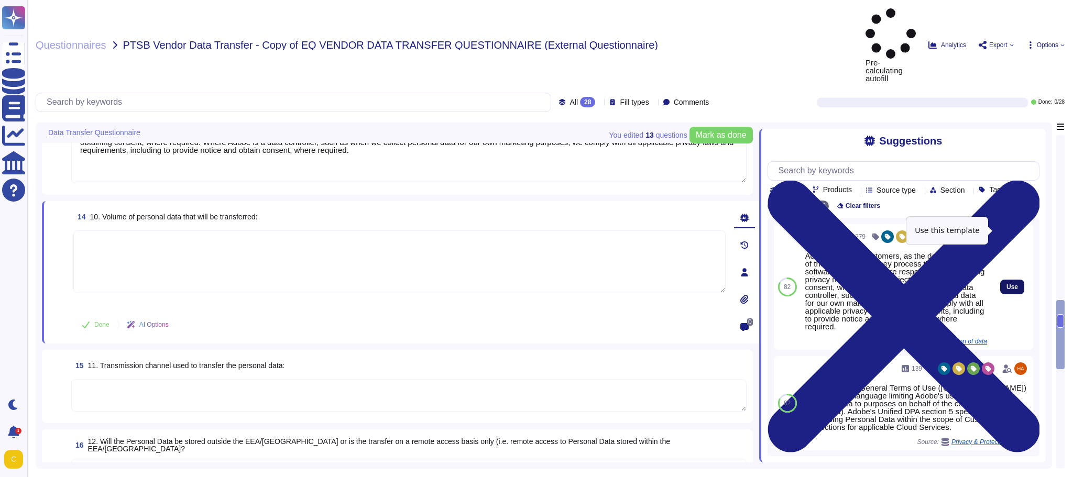
click at [1007, 284] on span "Use" at bounding box center [1013, 287] width 12 height 6
type textarea "Adobe business customers, as the data controllers of the personal data they pro…"
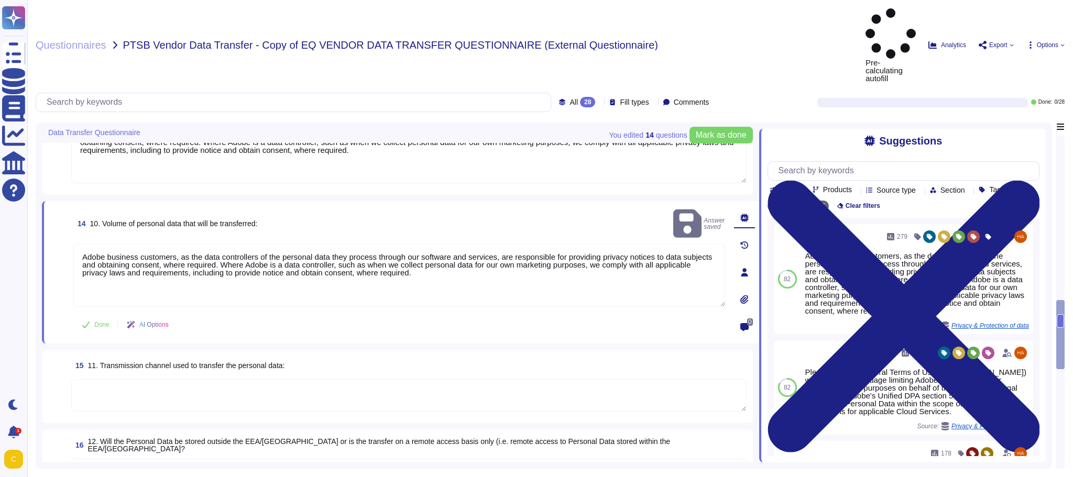
click at [439, 379] on textarea at bounding box center [409, 395] width 676 height 32
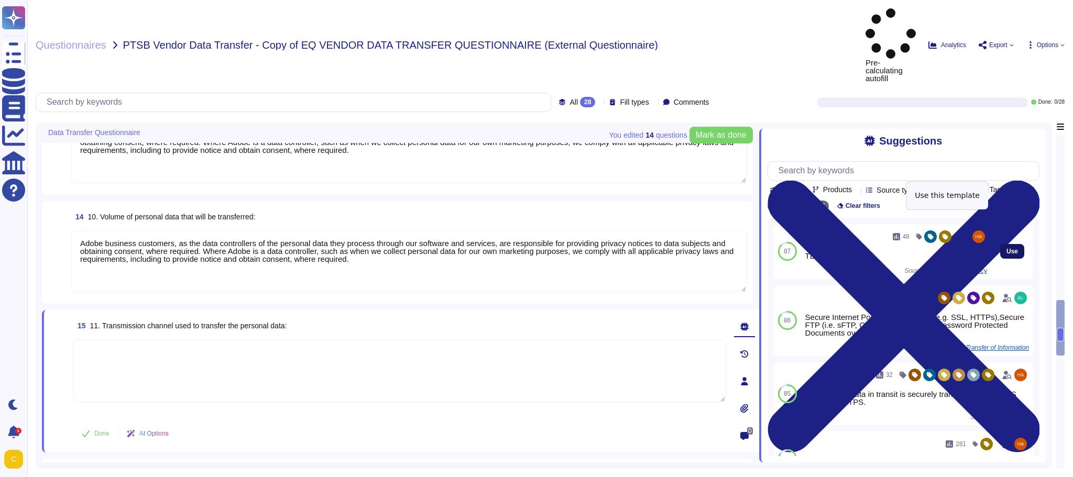
click at [1010, 248] on span "Use" at bounding box center [1013, 251] width 12 height 6
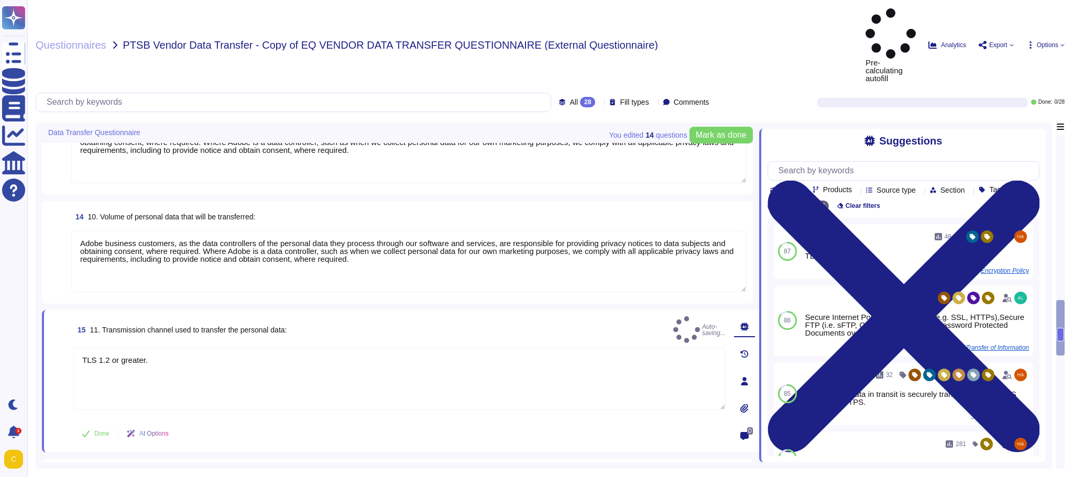
type textarea "TLS 1.2 or greater."
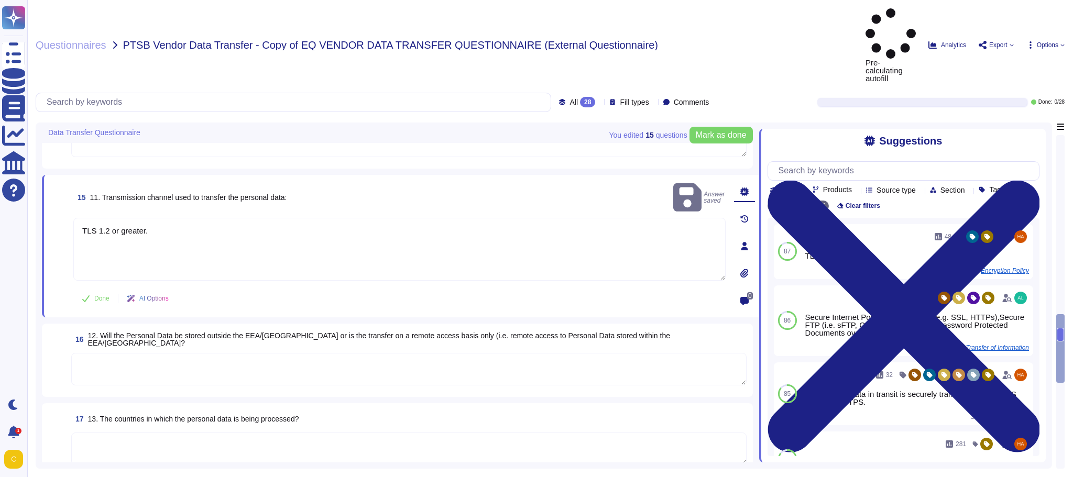
scroll to position [1468, 0]
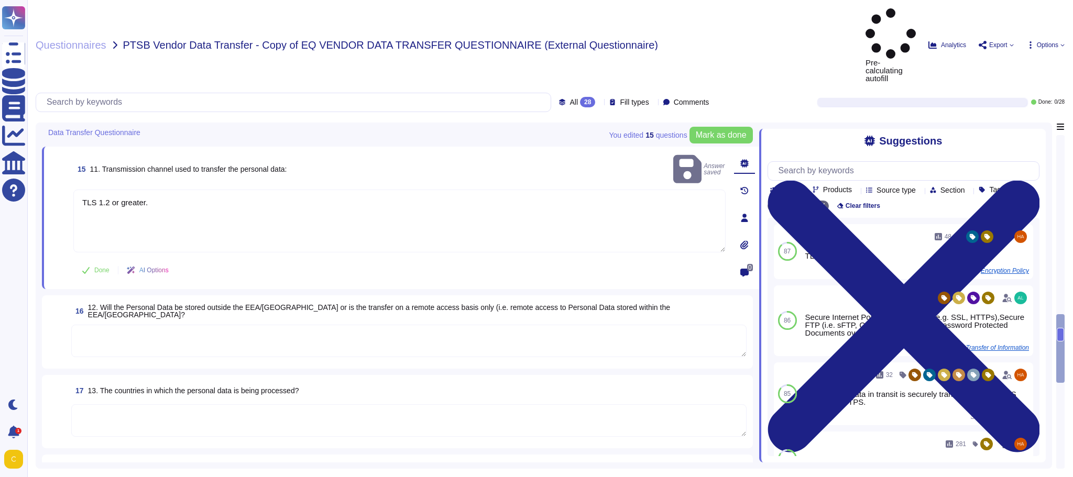
click at [435, 325] on textarea at bounding box center [409, 341] width 676 height 32
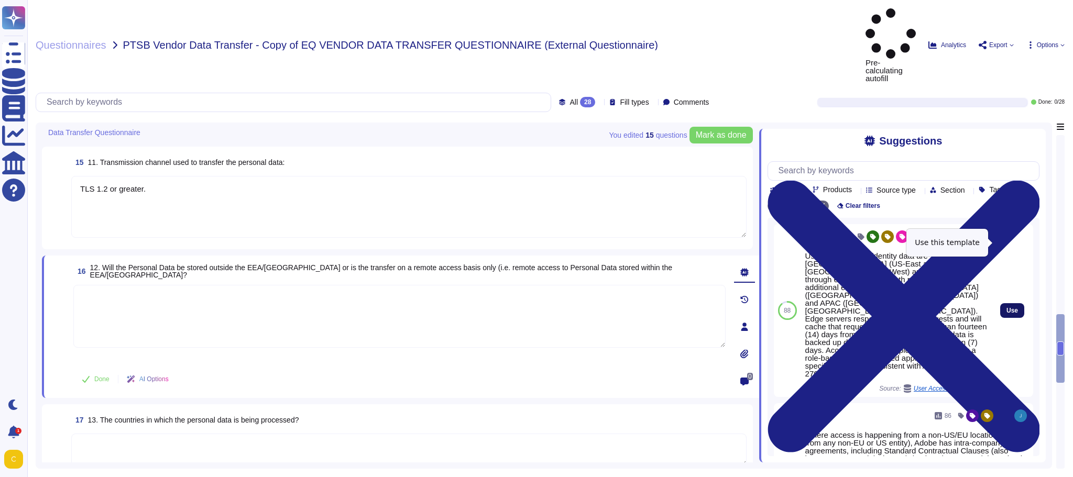
click at [1007, 308] on span "Use" at bounding box center [1013, 311] width 12 height 6
type textarea "User licensing and identity data are stored in the [GEOGRAPHIC_DATA] (US-East a…"
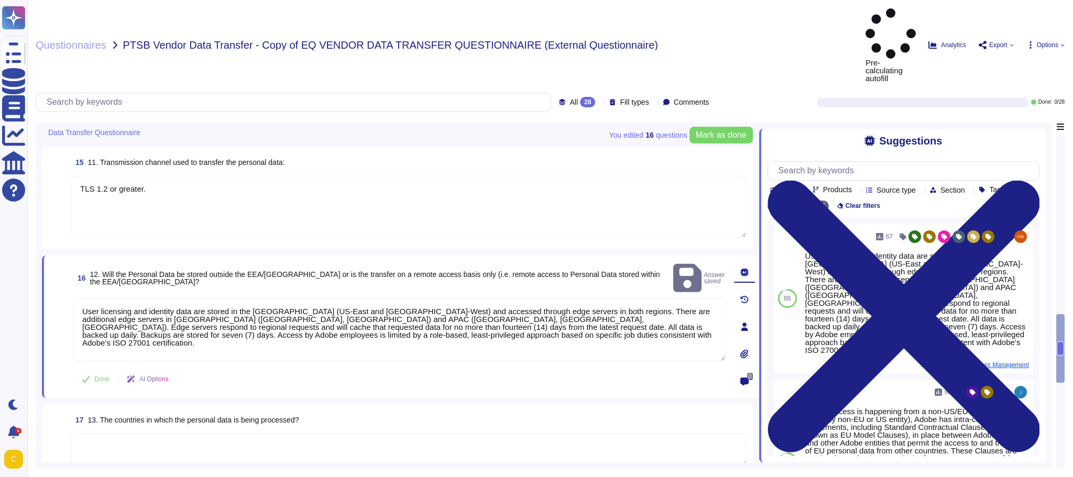
click at [394, 434] on textarea at bounding box center [409, 450] width 676 height 32
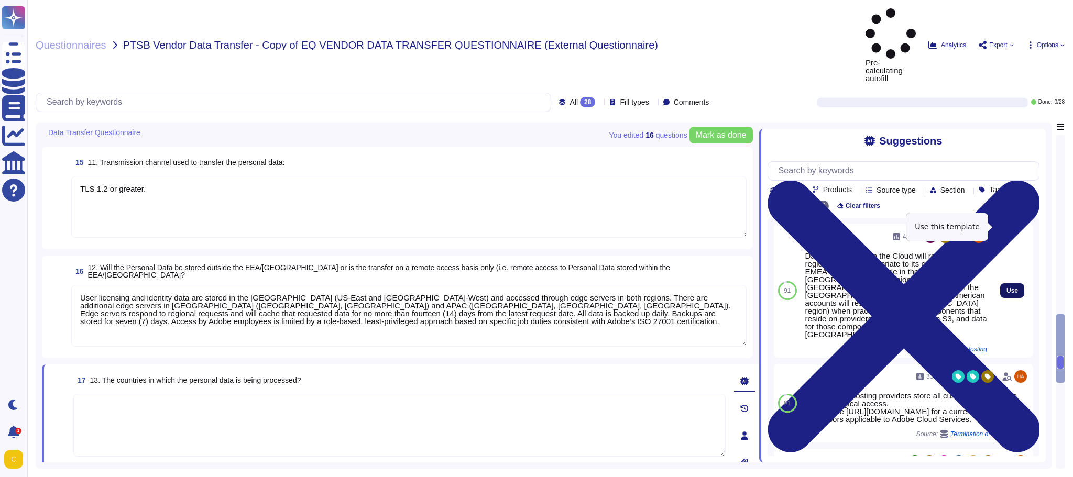
click at [1007, 288] on span "Use" at bounding box center [1013, 291] width 12 height 6
type textarea "Data that is stored in the Cloud will reside in the region instance appropriate…"
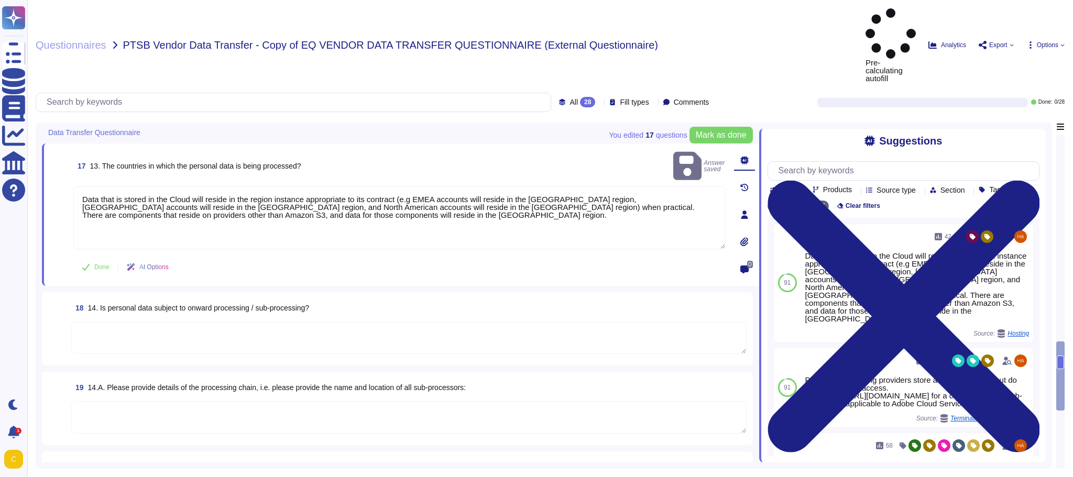
scroll to position [1677, 0]
click at [422, 321] on textarea at bounding box center [409, 337] width 676 height 32
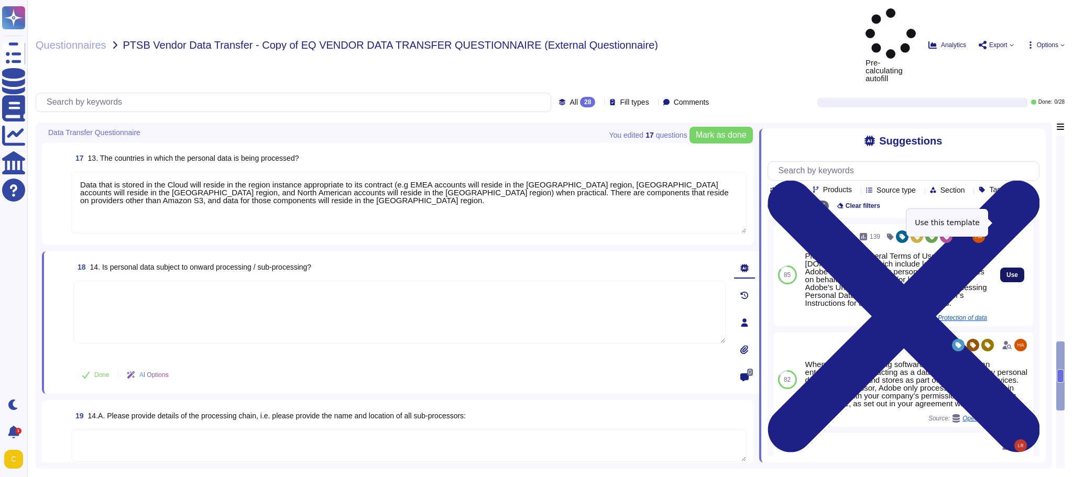
click at [1012, 268] on button "Use" at bounding box center [1013, 275] width 24 height 15
type textarea "Please see our General Terms of Use ([URL][DOMAIN_NAME]) which include language…"
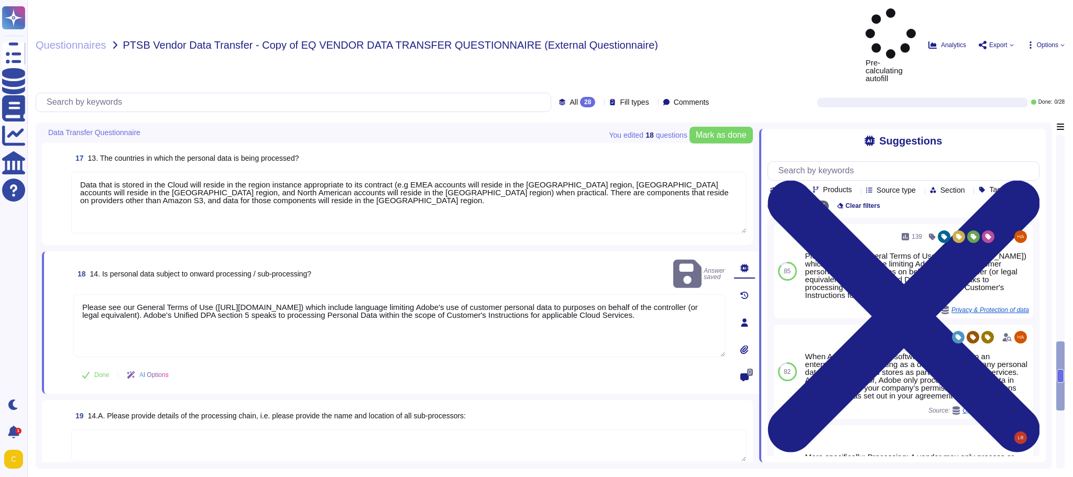
click at [360, 407] on span "19 14.A. Please provide details of the processing chain, i.e. please provide th…" at bounding box center [268, 416] width 395 height 19
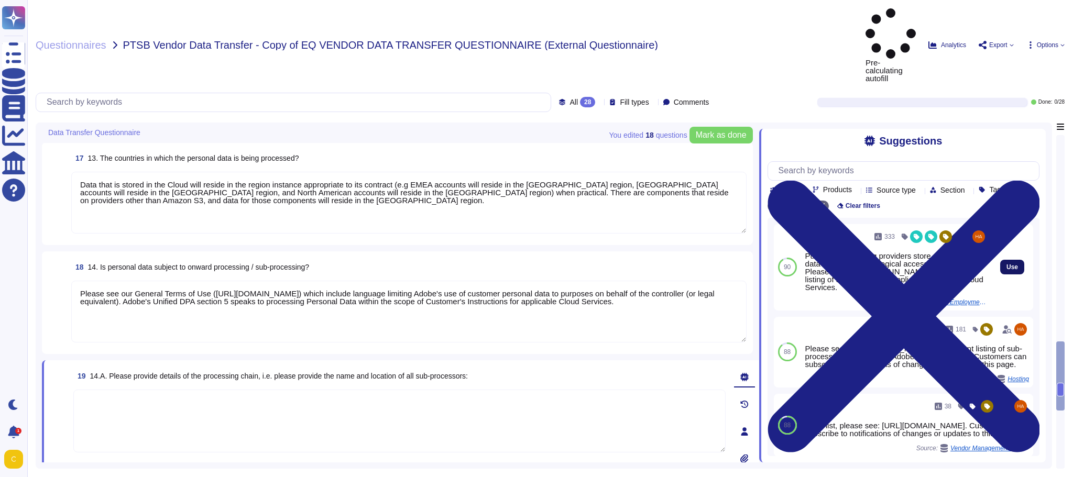
click at [1008, 260] on button "Use" at bounding box center [1013, 267] width 24 height 15
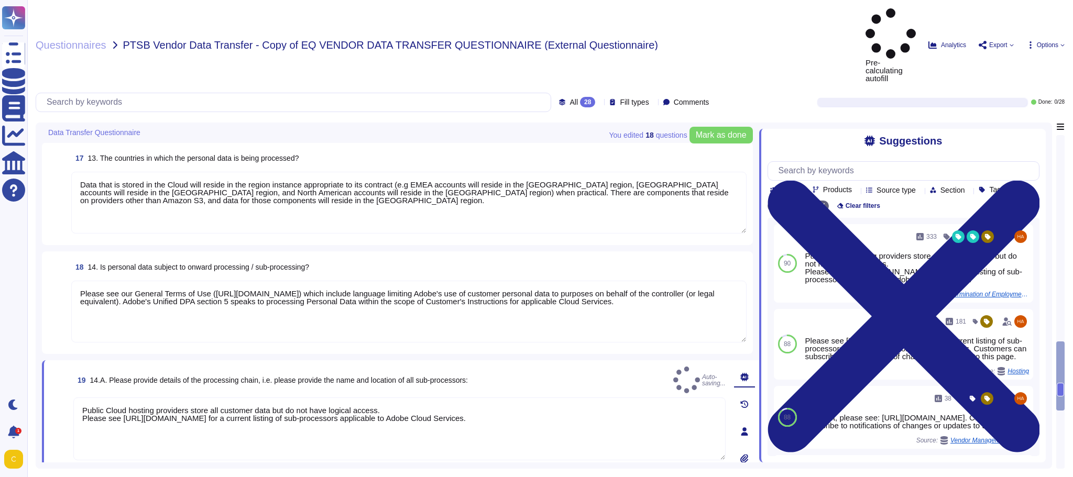
type textarea "Public Cloud hosting providers store all customer data but do not have logical …"
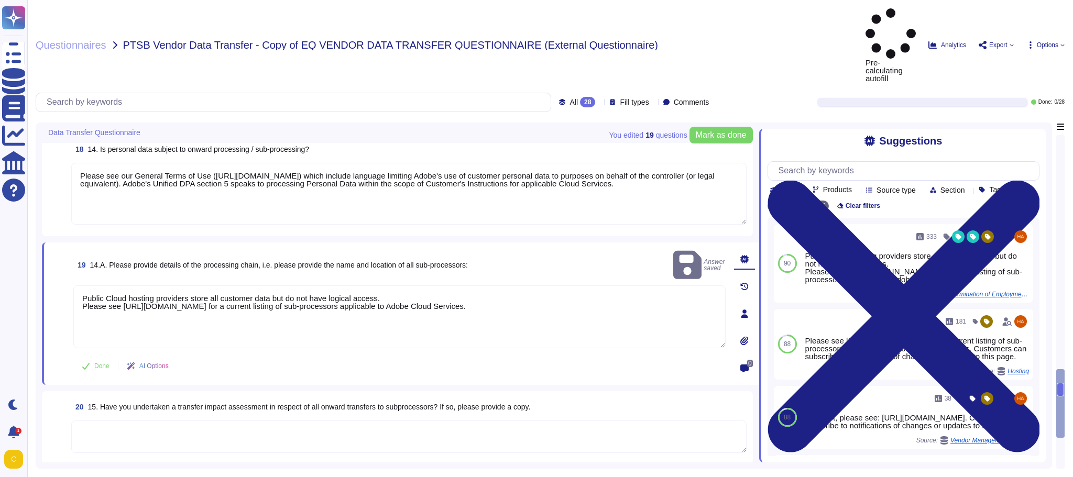
scroll to position [1887, 0]
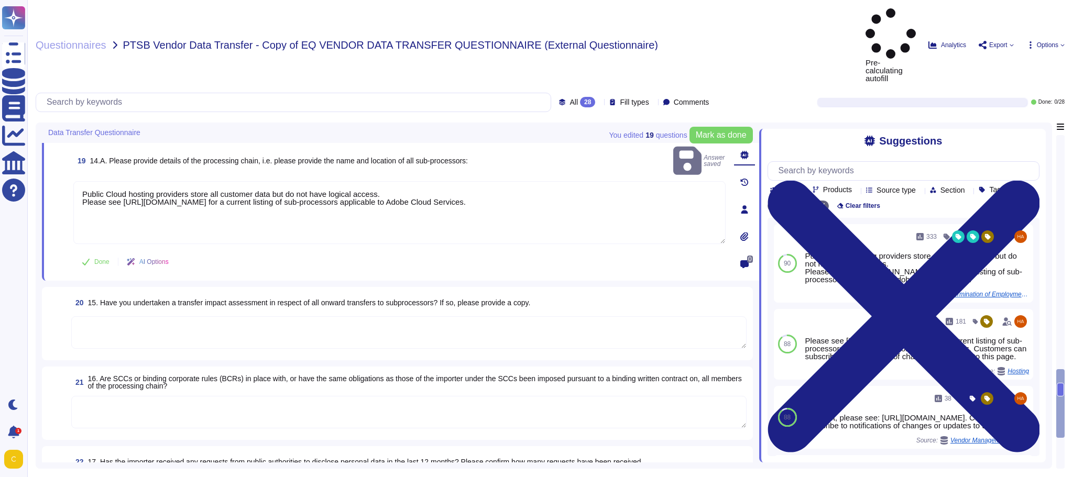
click at [358, 317] on textarea at bounding box center [409, 333] width 676 height 32
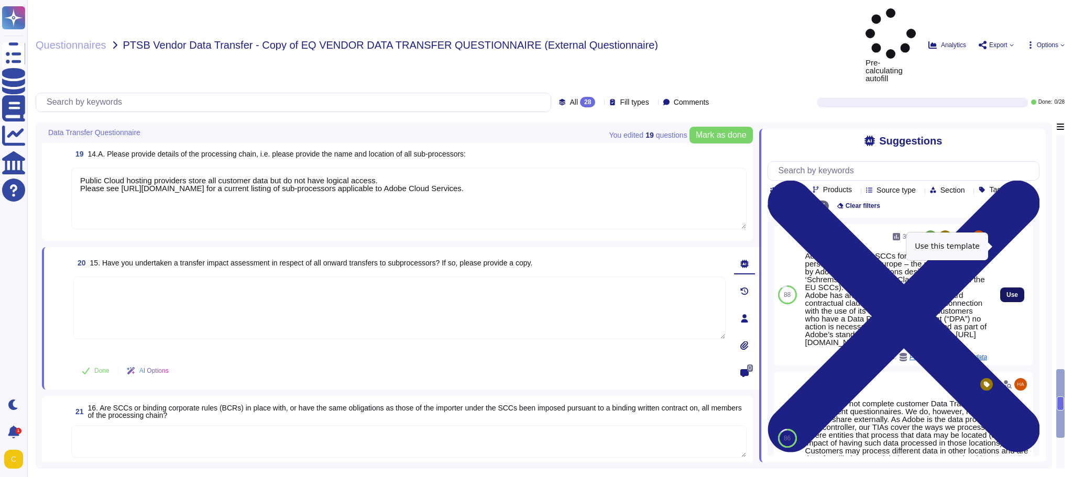
click at [1007, 292] on span "Use" at bounding box center [1013, 295] width 12 height 6
type textarea "Adobe relies on the SCCs for transferring European personal data out of Europe …"
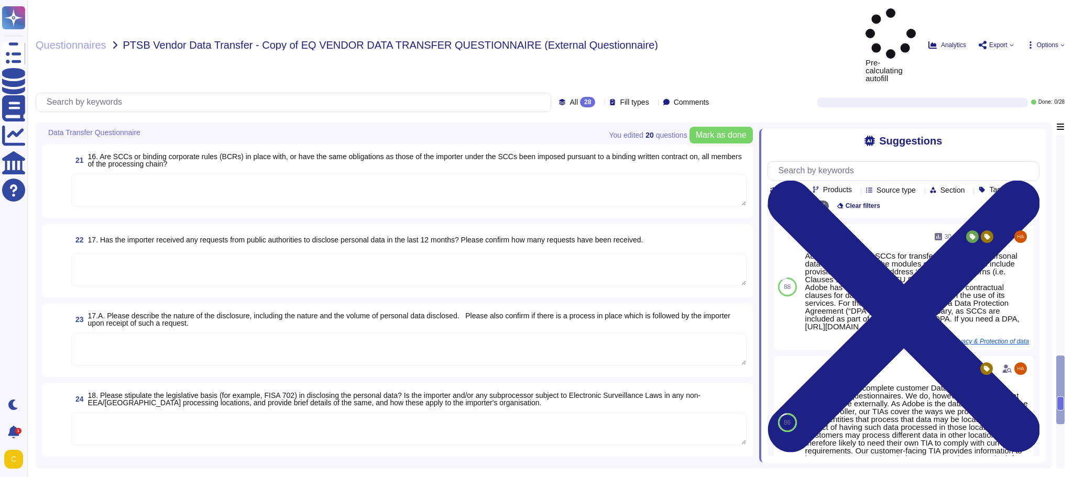
type textarea "TLS 1.2 or greater."
type textarea "User licensing and identity data are stored in the [GEOGRAPHIC_DATA] (US-East a…"
type textarea "Data that is stored in the Cloud will reside in the region instance appropriate…"
type textarea "Please see our General Terms of Use ([URL][DOMAIN_NAME]) which include language…"
type textarea "Public Cloud hosting providers store all customer data but do not have logical …"
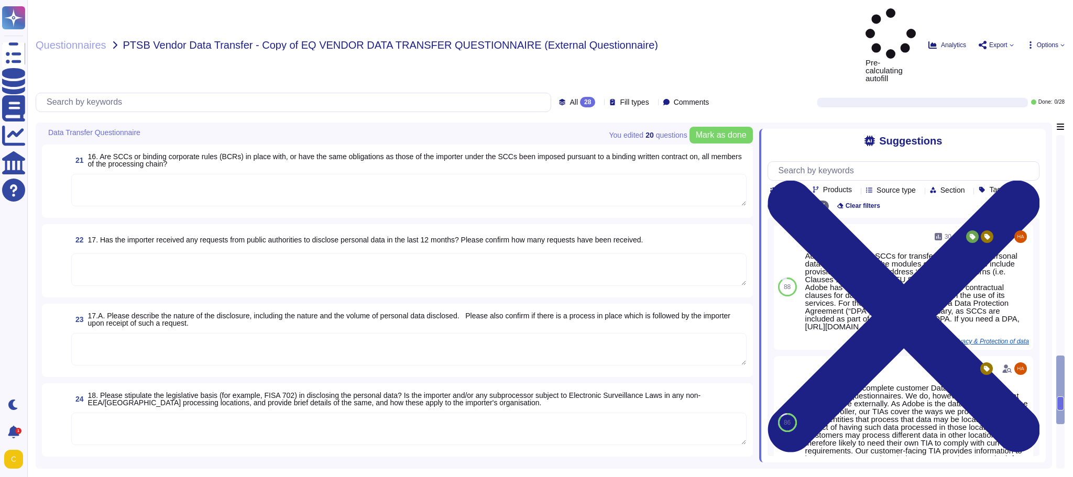
type textarea "Adobe relies on the SCCs for transferring European personal data out of Europe …"
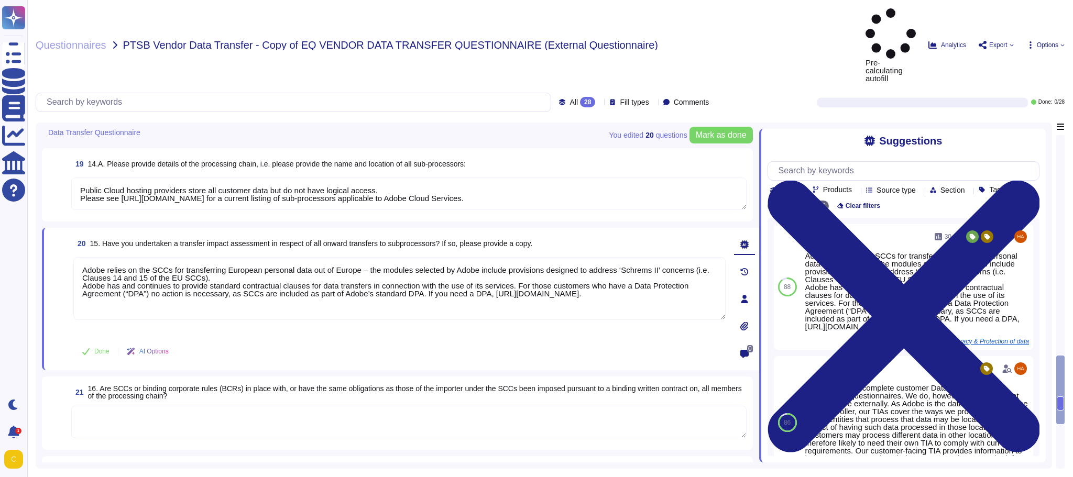
scroll to position [1790, 0]
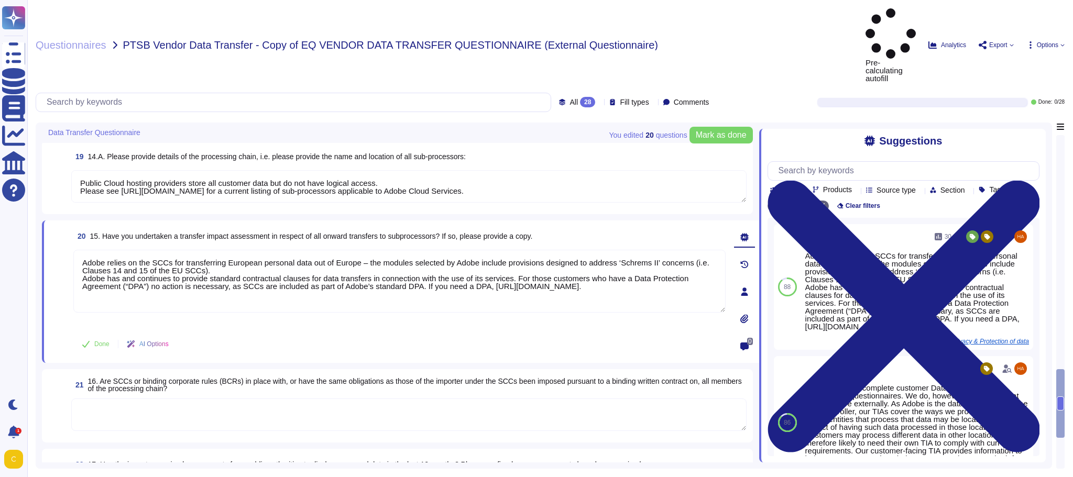
click at [346, 399] on textarea at bounding box center [409, 415] width 676 height 32
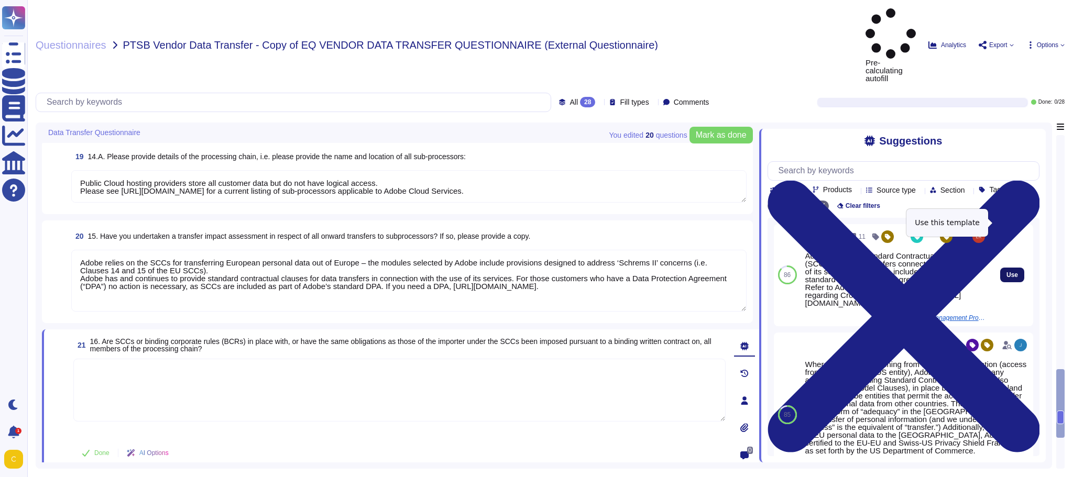
click at [1007, 272] on span "Use" at bounding box center [1013, 275] width 12 height 6
type textarea "Adobe relies on Standard Contractual Clauses (SCCs) any data transfers connecte…"
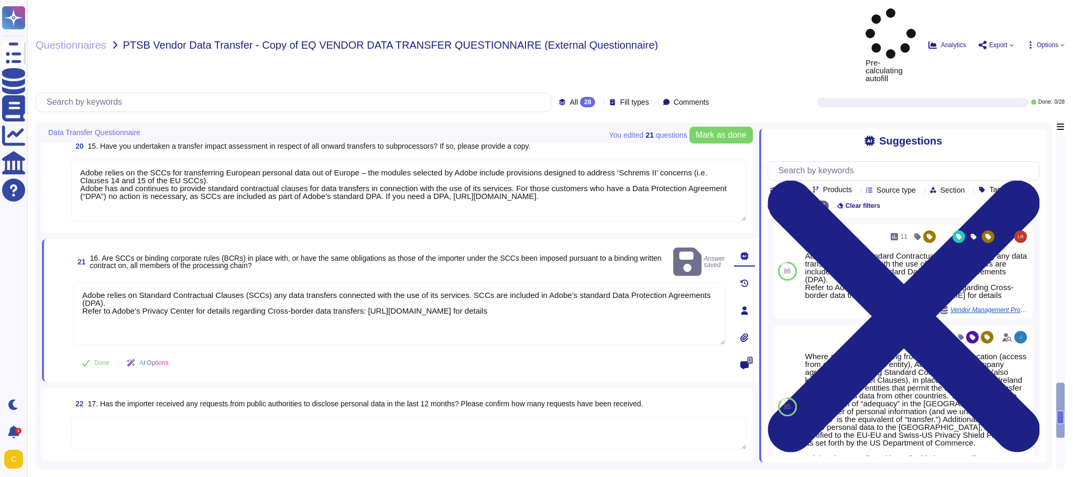
scroll to position [1895, 0]
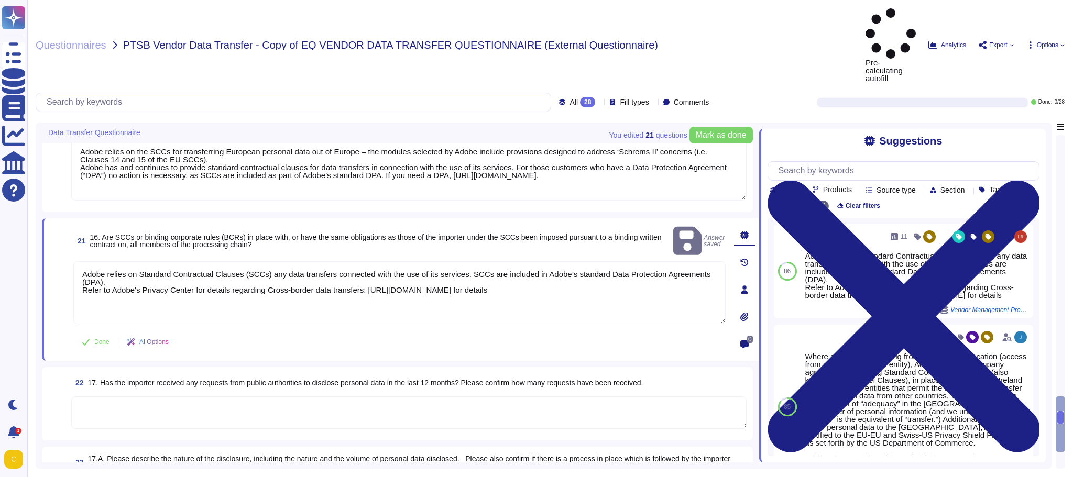
click at [407, 397] on textarea at bounding box center [409, 413] width 676 height 32
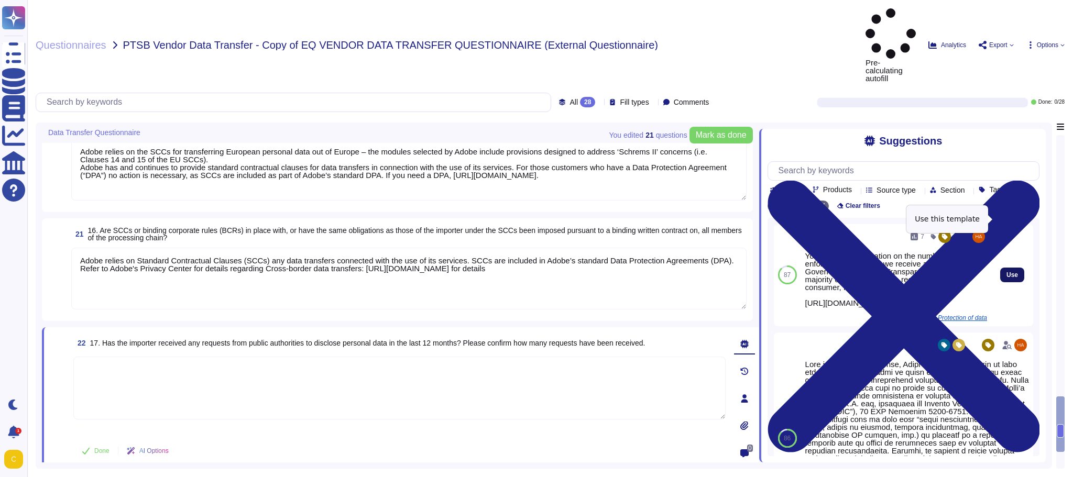
click at [1011, 268] on button "Use" at bounding box center [1013, 275] width 24 height 15
type textarea "You may find information on the number of law enforcement requests we receive a…"
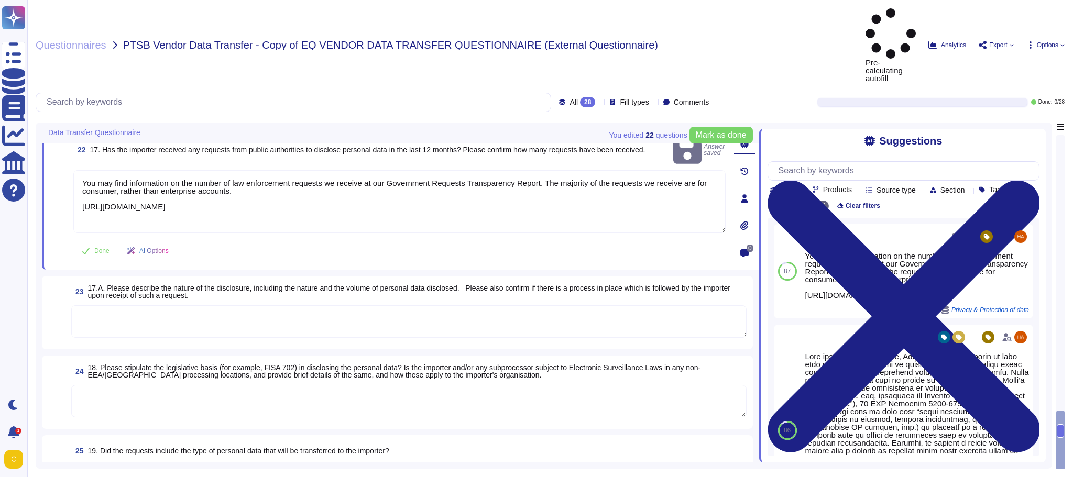
scroll to position [2105, 0]
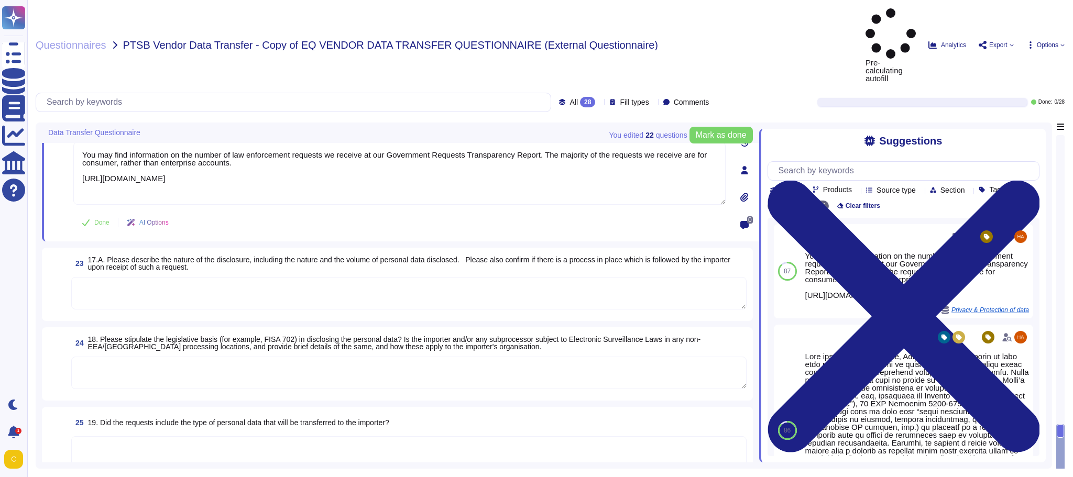
click at [424, 277] on textarea at bounding box center [409, 293] width 676 height 32
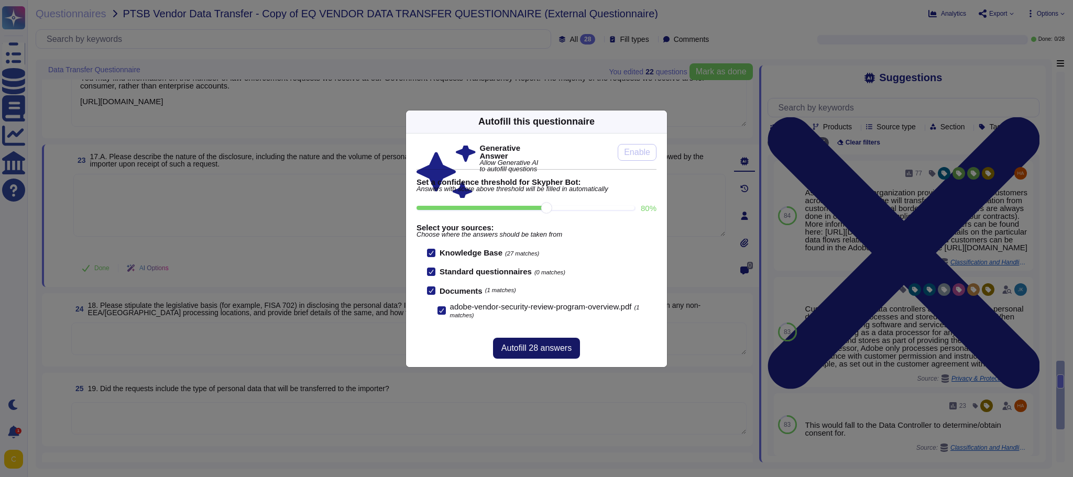
click at [551, 345] on span "Autofill 28 answers" at bounding box center [537, 348] width 70 height 8
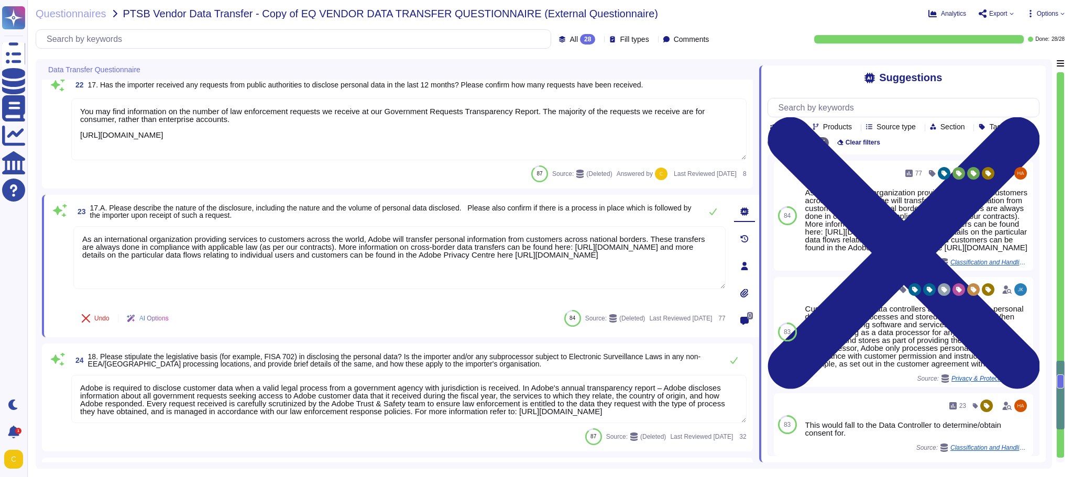
type textarea "As an international organization providing services to customers across the wor…"
type textarea "Adobe is required to disclose customer data when a valid legal process from a g…"
type textarea "Adobe is a data processor for all Customer Data that may contain Personal Data.…"
type textarea "To better protect our customers’ data from the physical layer up, we’ve impleme…"
type textarea "Lore ips dolorsi ametconse, Adipi el seddoei temporin ut labo etdo magnaali eni…"
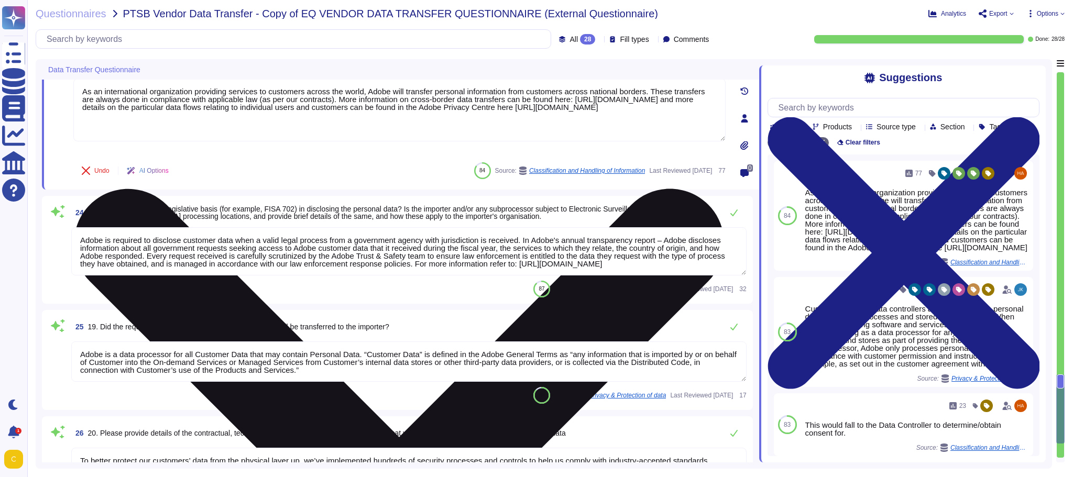
type textarea "No. Adobe hasn't received anything from ICO in the last 3 years for a data beac…"
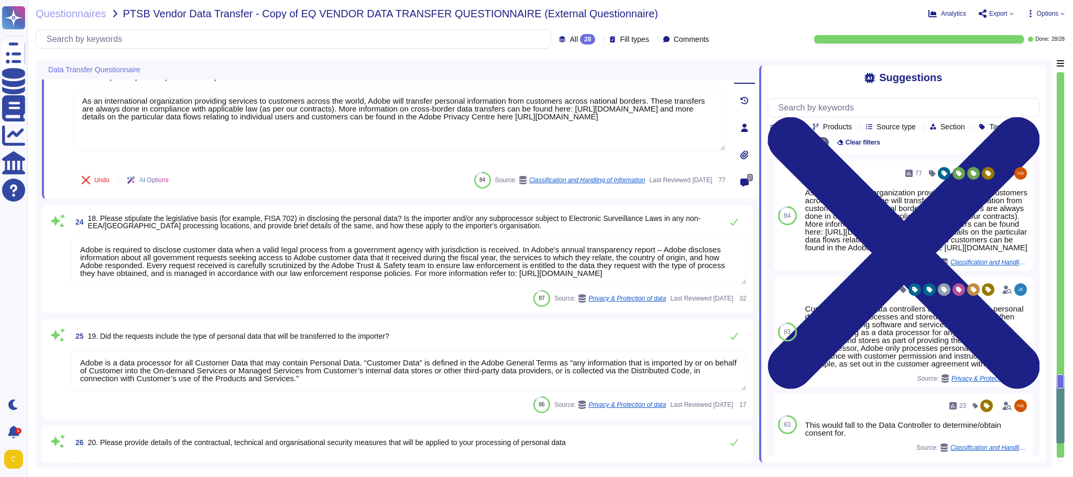
scroll to position [2114, 0]
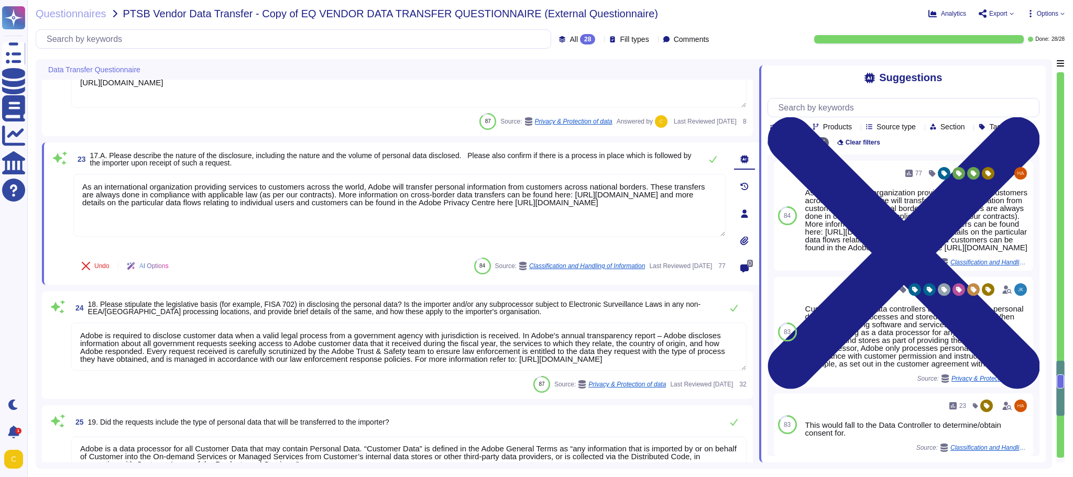
type textarea "Adobe relies on the SCCs for transferring European personal data out of Europe …"
type textarea "Adobe relies on Standard Contractual Clauses (SCCs) any data transfers connecte…"
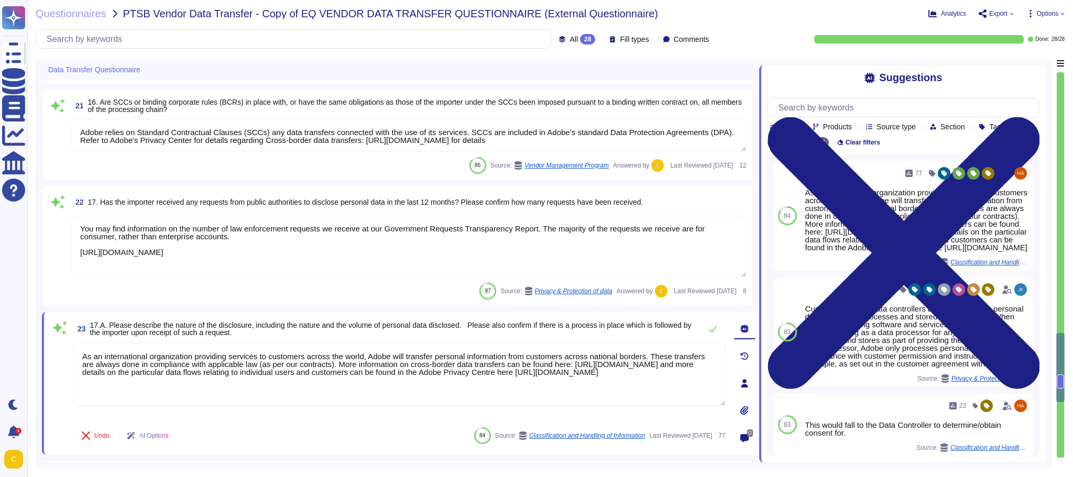
type textarea "Please see our General Terms of Use ([URL][DOMAIN_NAME]) which include language…"
type textarea "Public Cloud hosting providers store all customer data but do not have logical …"
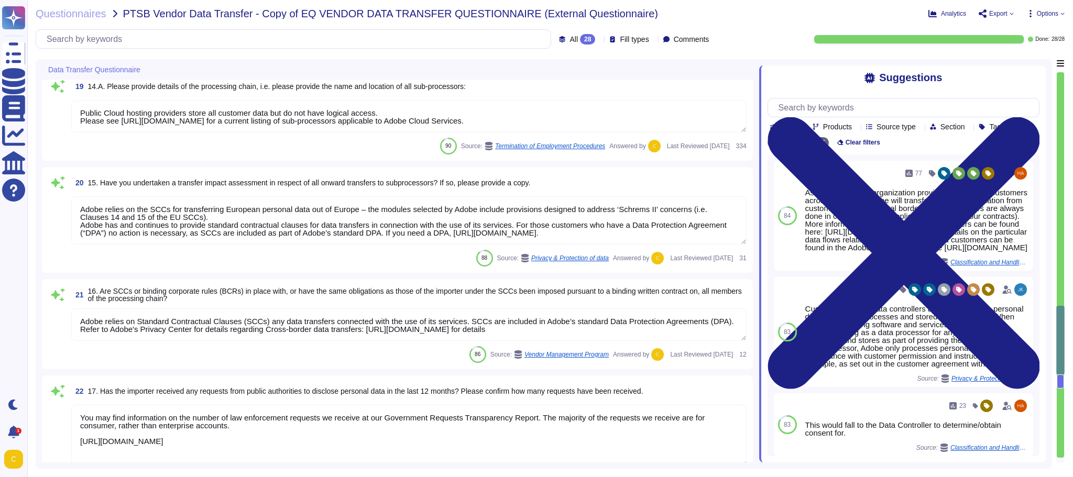
type textarea "User licensing and identity data are stored in the [GEOGRAPHIC_DATA] (US-East a…"
type textarea "Data that is stored in the Cloud will reside in the region instance appropriate…"
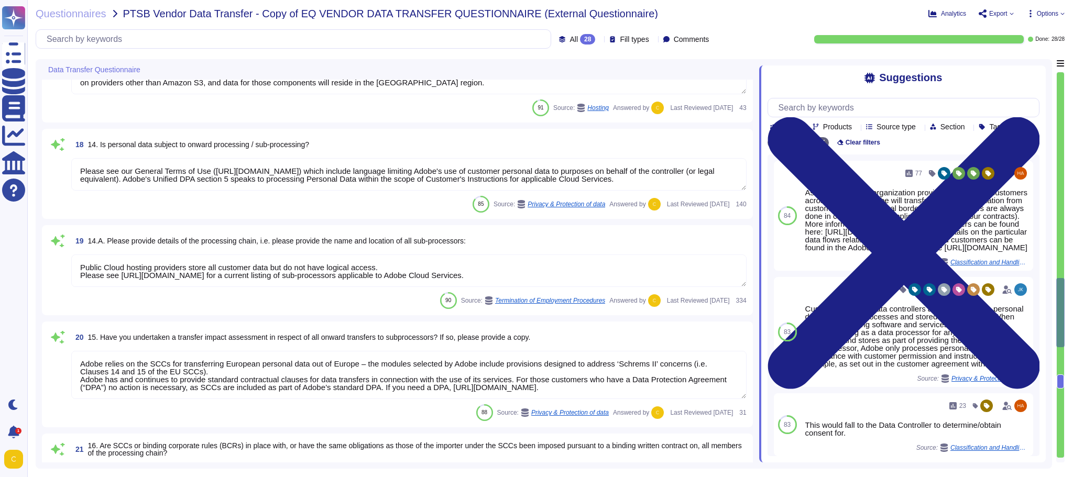
type textarea "Adobe business customers, as the data controllers of the personal data they pro…"
type textarea "TLS 1.2 or greater."
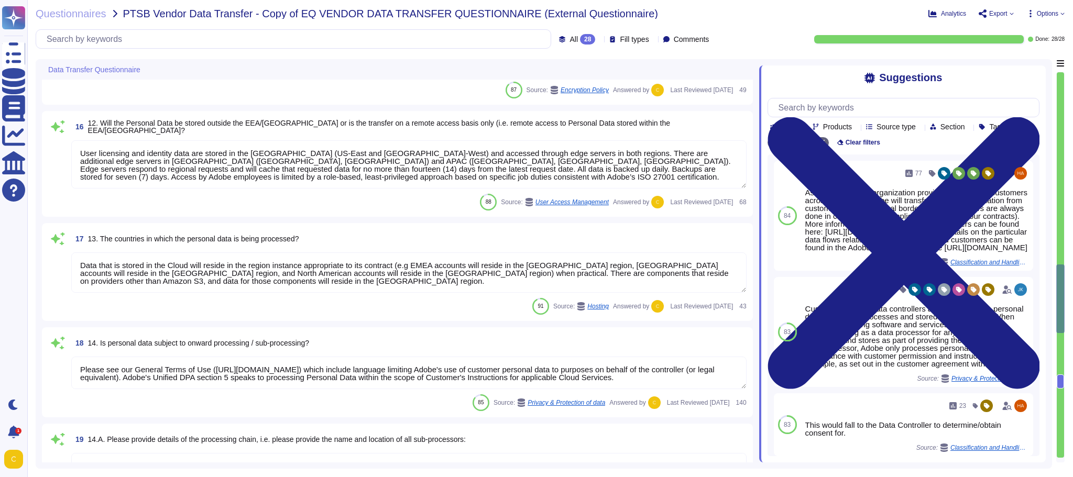
type textarea "Adobe business customers, as the data controllers of the personal data they pro…"
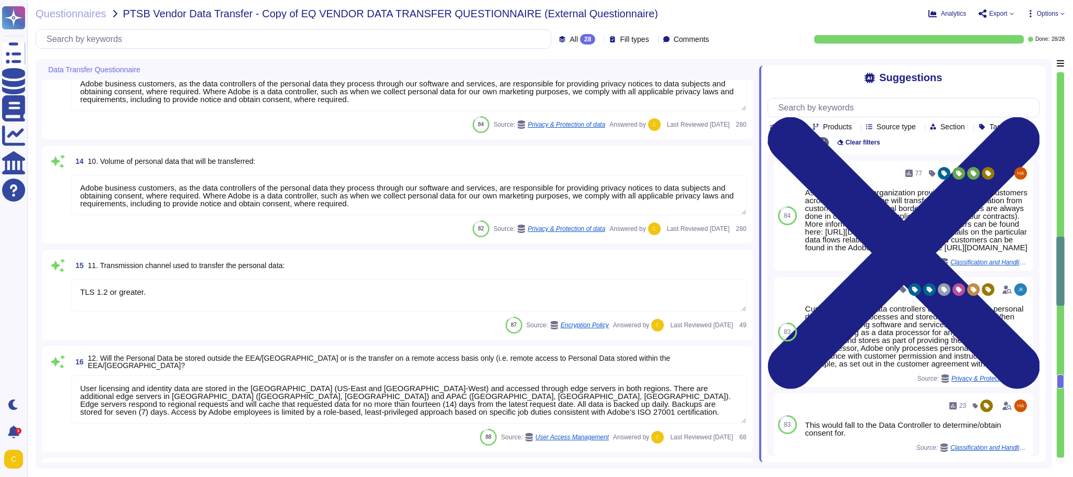
type textarea "Adobe can comply with FAR 52.212-5(e) except for subsection FAR 52.212-5(e)91)(…"
type textarea "Adobe prohibits Sensitive Personal Data. Depending on the customer, what they h…"
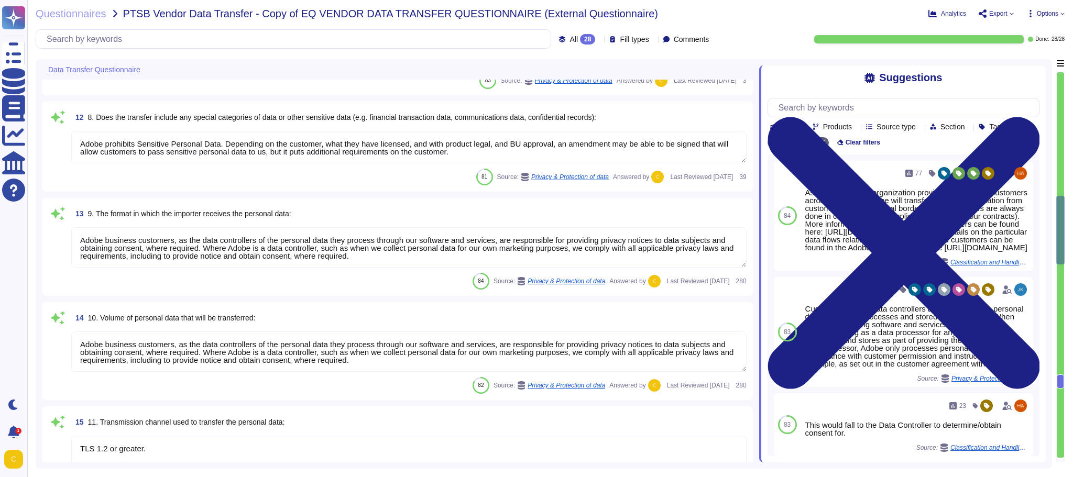
type textarea "All customer data in transit is securely transported using TLS 1.2, over HTTPS."
type textarea "Where access is happening from a non-US/EU location (access from any non-EU or …"
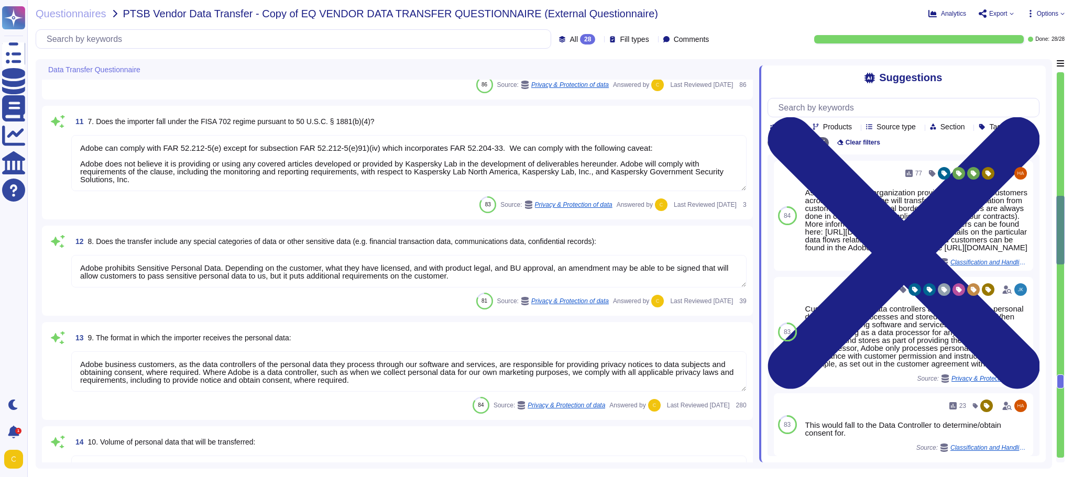
type textarea "They are responsible for international asset transfers."
type textarea "Data that is stored in the Cloud will reside in the region instance appropriate…"
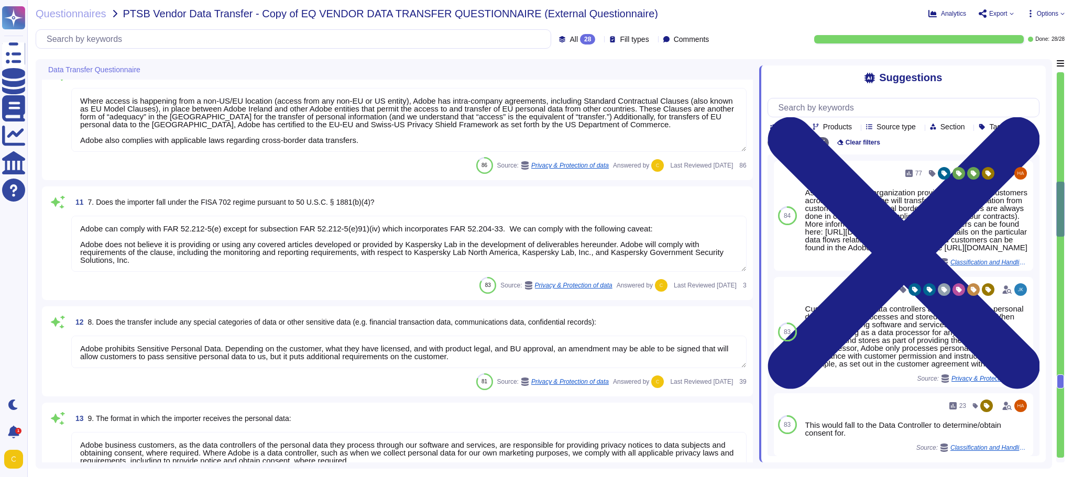
type textarea "Adobe coordinates all security efforts under the CSO. Adobe has a Chief Securit…"
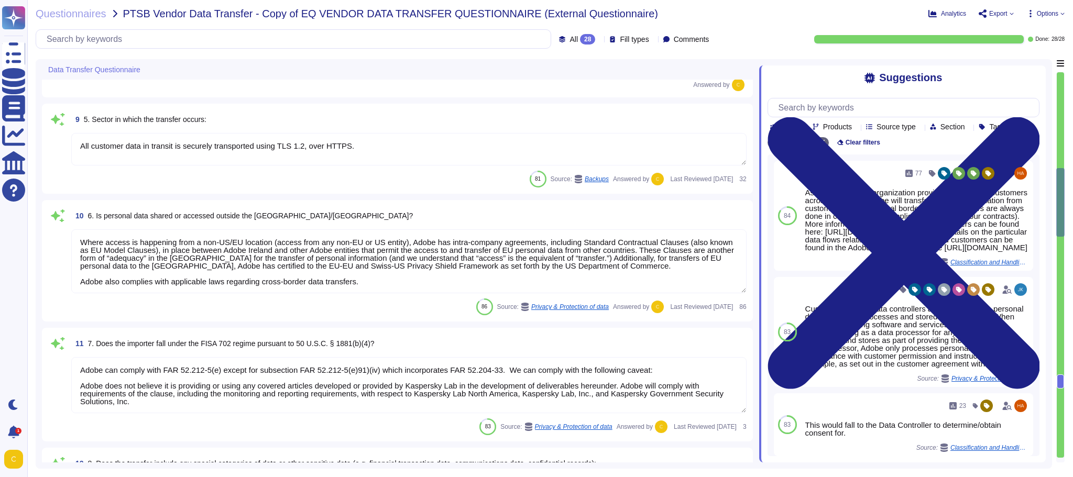
type textarea "Adobe's Headquarters are located at [STREET_ADDRESS]. Adobe is a multi-national…"
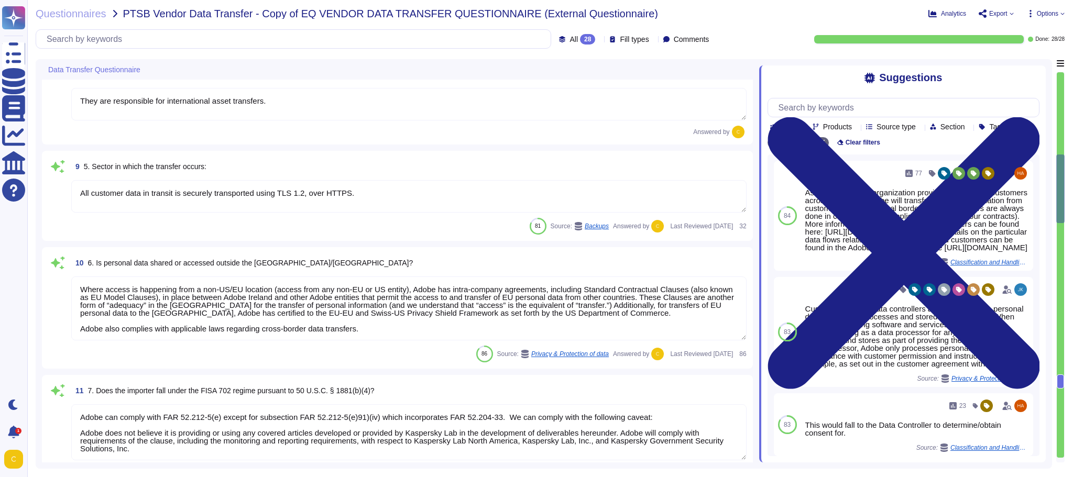
type textarea "ADBE"
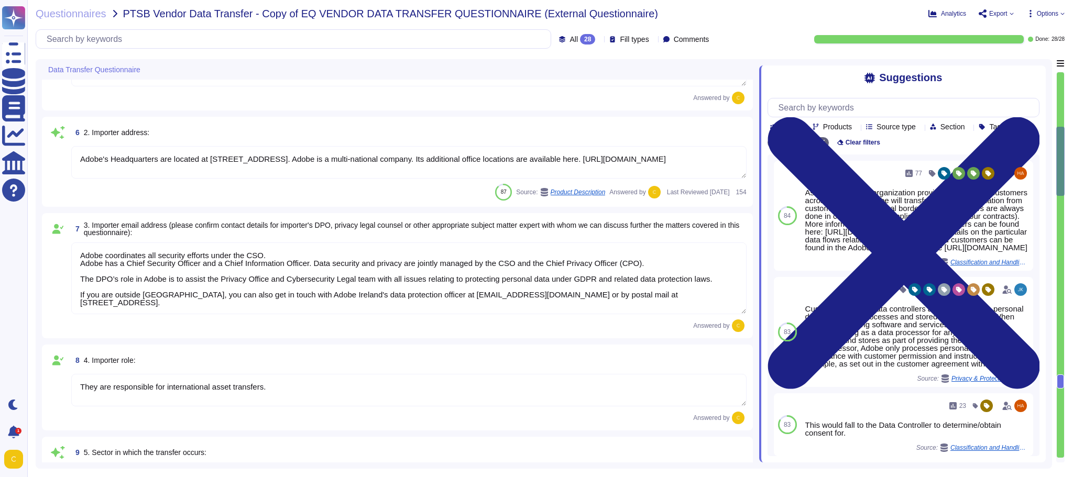
type textarea "As the data controller, you will determine the personal data that Adobe process…"
type textarea "Where access is happening from a non-US/EU location (access from any non-EU or …"
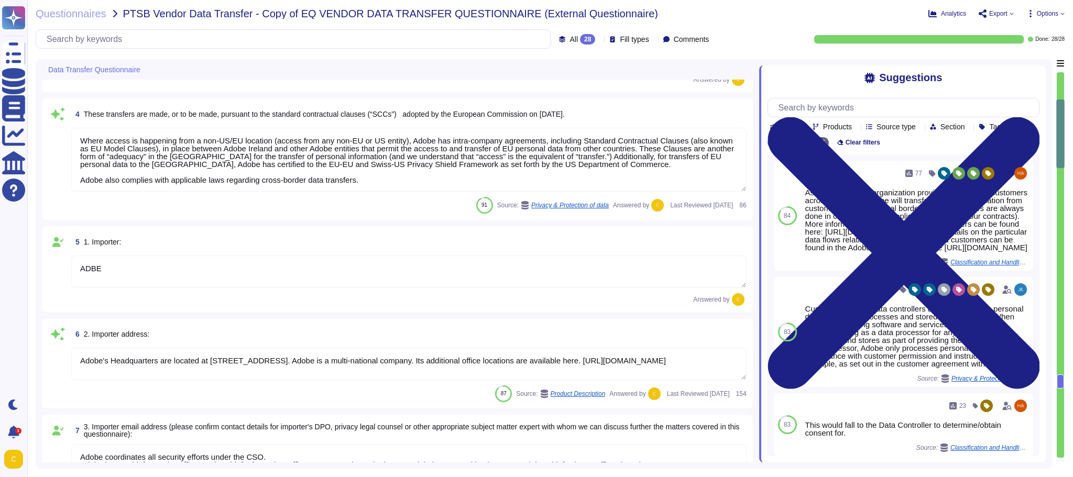
type textarea "Based on the information provided by the business owner, Adobe sends a detailed…"
type textarea "ADBE"
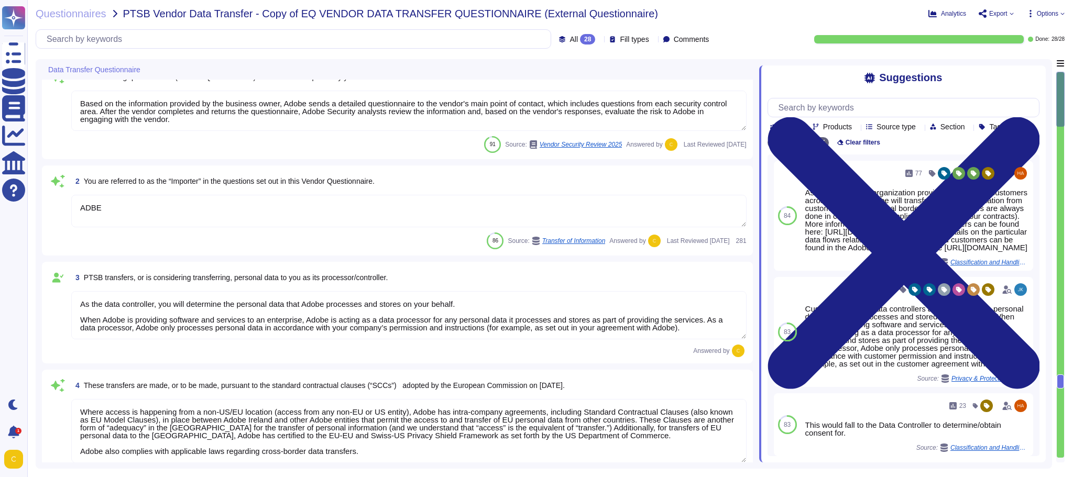
scroll to position [0, 0]
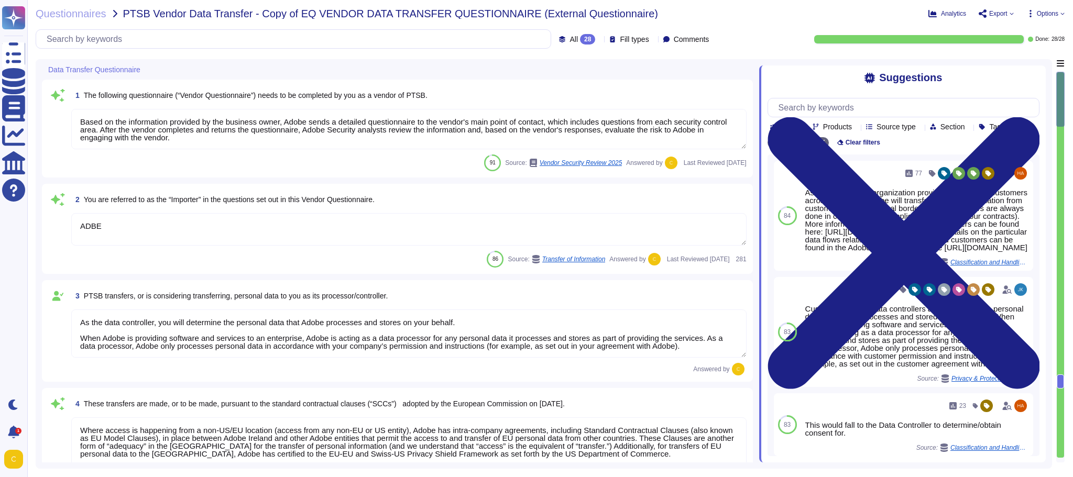
click at [993, 11] on span "Export" at bounding box center [999, 13] width 18 height 6
click at [1017, 63] on p "Download" at bounding box center [1035, 77] width 37 height 29
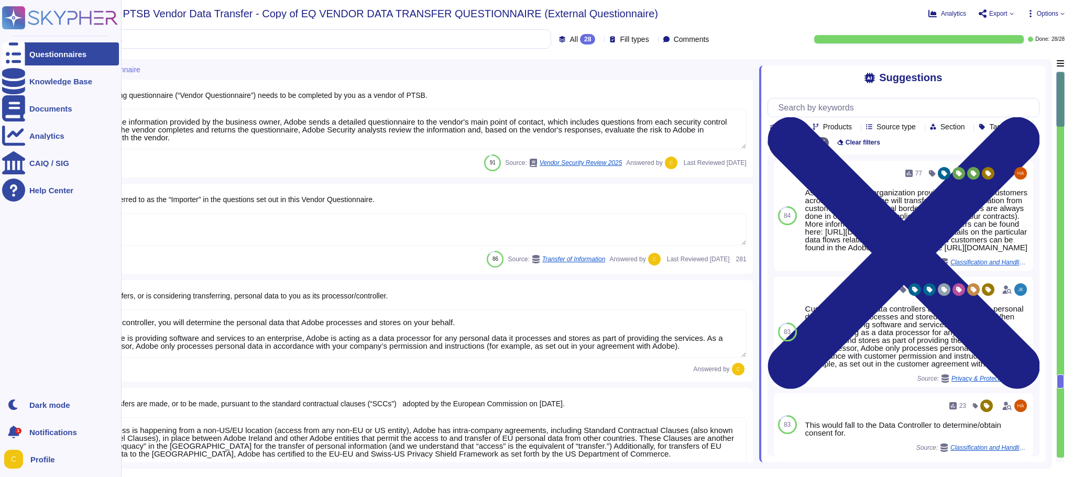
click at [16, 52] on icon at bounding box center [13, 54] width 23 height 31
